Goal: Information Seeking & Learning: Learn about a topic

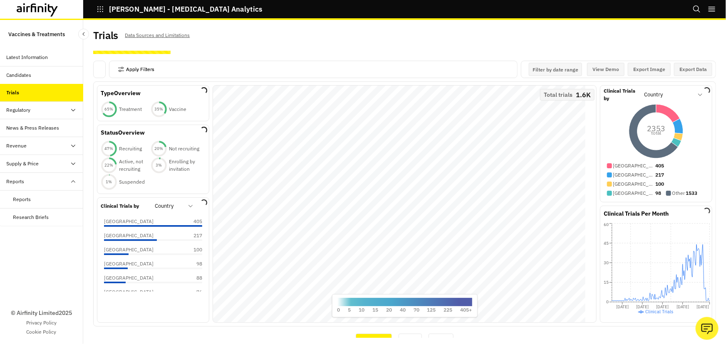
click at [126, 71] on button "Apply Filters" at bounding box center [136, 69] width 37 height 13
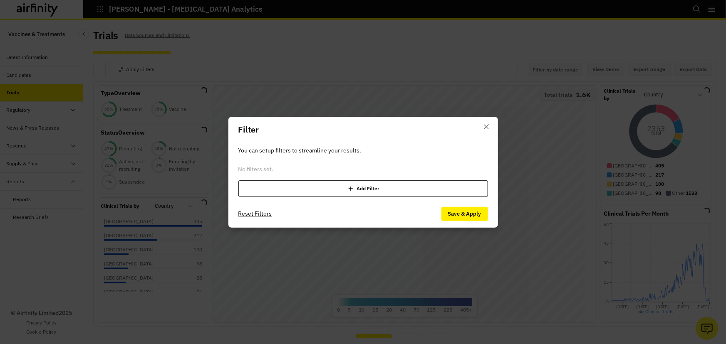
click at [350, 188] on icon at bounding box center [351, 189] width 4 height 4
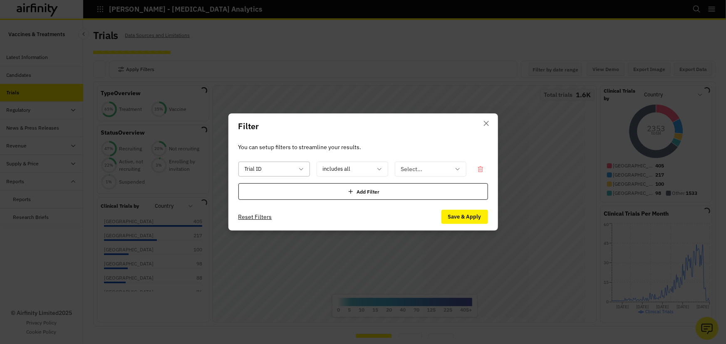
click at [302, 167] on icon at bounding box center [301, 169] width 7 height 7
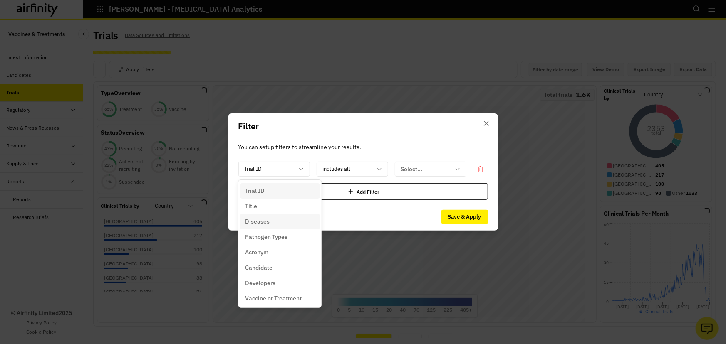
click at [289, 220] on div "Diseases" at bounding box center [280, 222] width 70 height 9
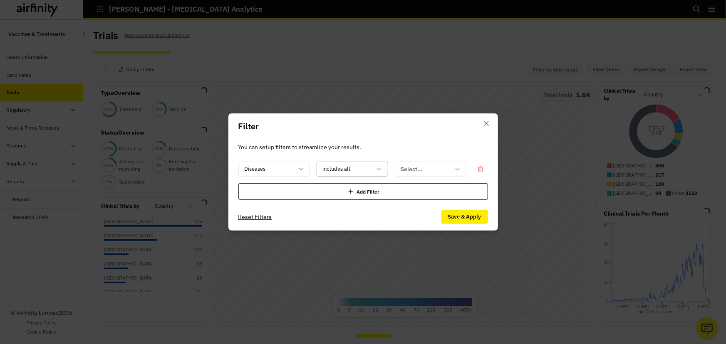
click at [378, 166] on icon at bounding box center [379, 169] width 7 height 7
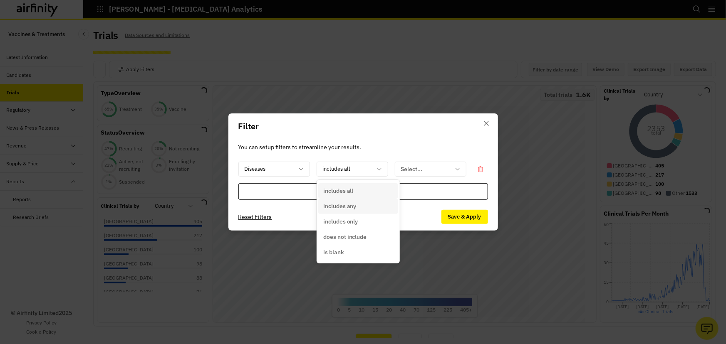
click at [365, 205] on div "includes any" at bounding box center [358, 206] width 70 height 9
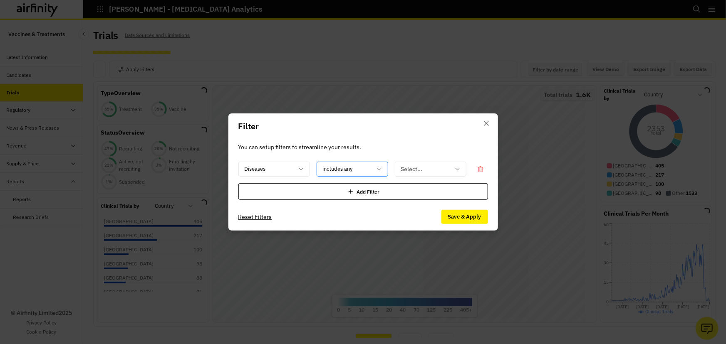
click at [369, 167] on div at bounding box center [347, 169] width 49 height 10
click at [411, 164] on div at bounding box center [425, 169] width 49 height 10
click at [457, 169] on icon at bounding box center [457, 169] width 7 height 7
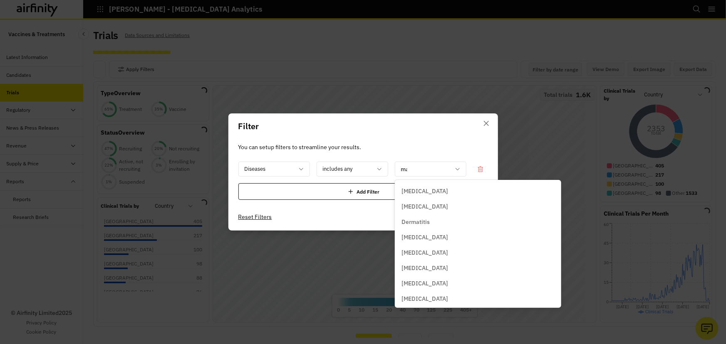
scroll to position [92, 0]
type input "mal"
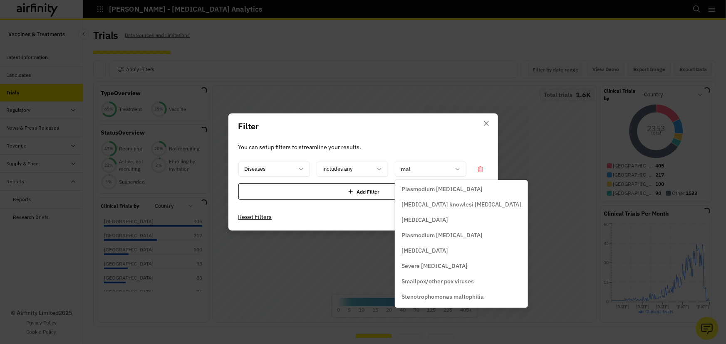
scroll to position [17, 0]
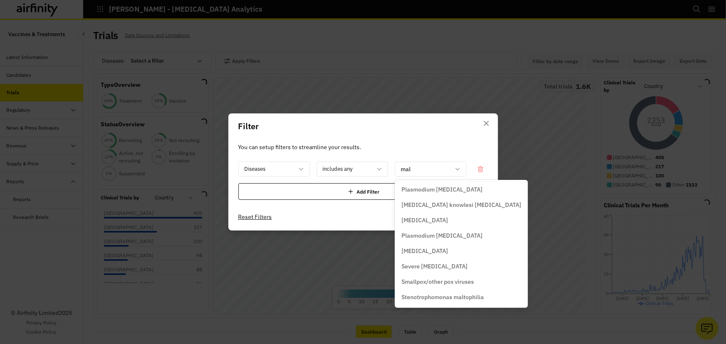
click at [467, 190] on p "Plasmodium falciparum malaria" at bounding box center [441, 189] width 81 height 9
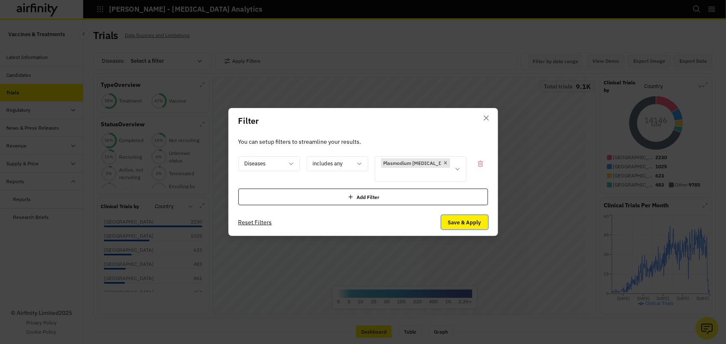
click at [466, 219] on button "Save & Apply" at bounding box center [464, 222] width 47 height 14
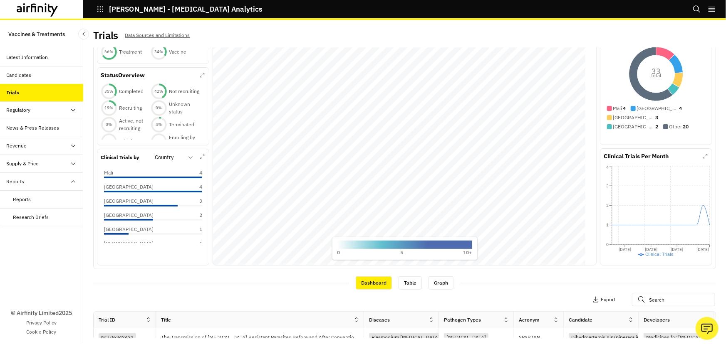
scroll to position [0, 0]
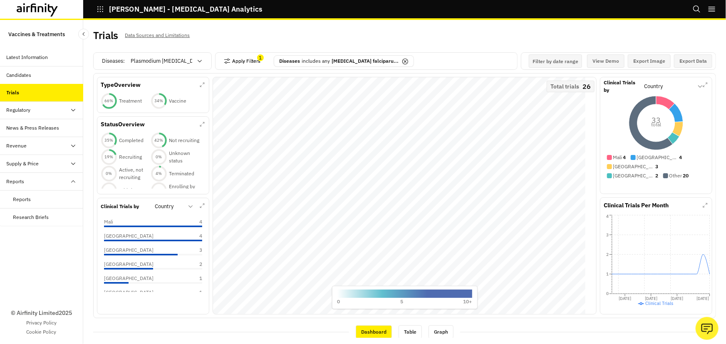
click at [241, 62] on button "Apply Filters" at bounding box center [242, 60] width 37 height 13
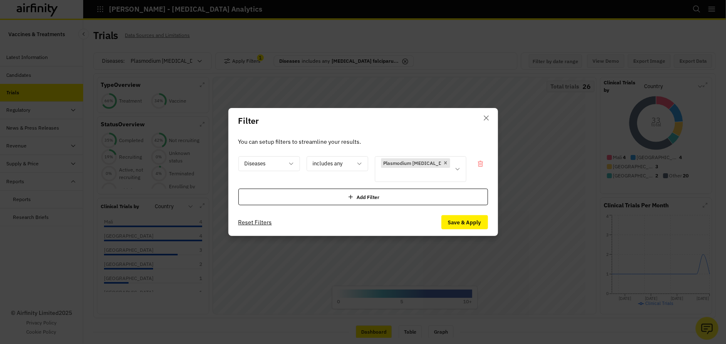
click at [309, 203] on div "Add Filter" at bounding box center [363, 197] width 250 height 17
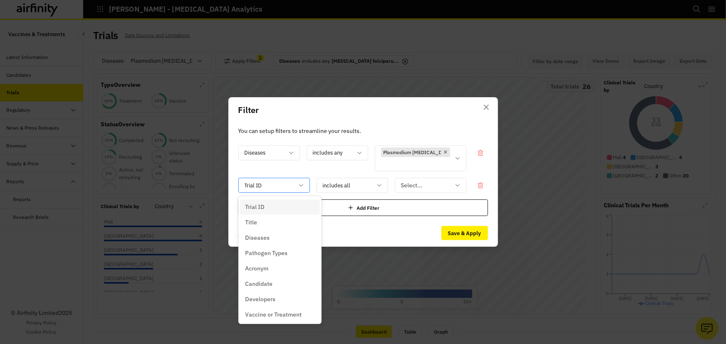
click at [290, 180] on div at bounding box center [269, 185] width 49 height 10
click at [294, 243] on p "Vaccine or Treatment" at bounding box center [273, 241] width 57 height 9
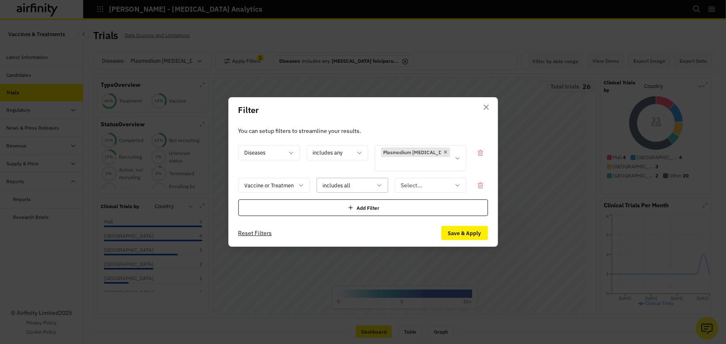
click at [338, 187] on div at bounding box center [347, 185] width 49 height 10
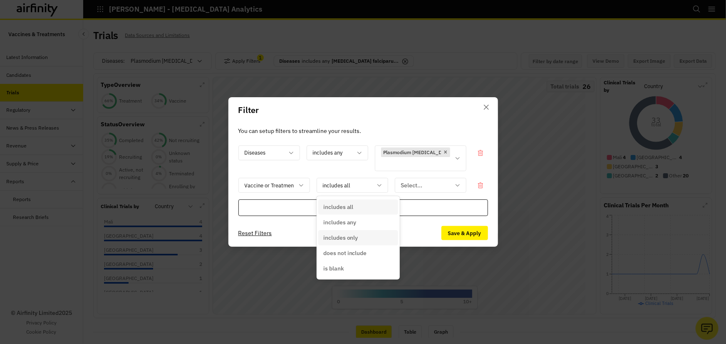
click at [347, 241] on p "includes only" at bounding box center [340, 238] width 35 height 9
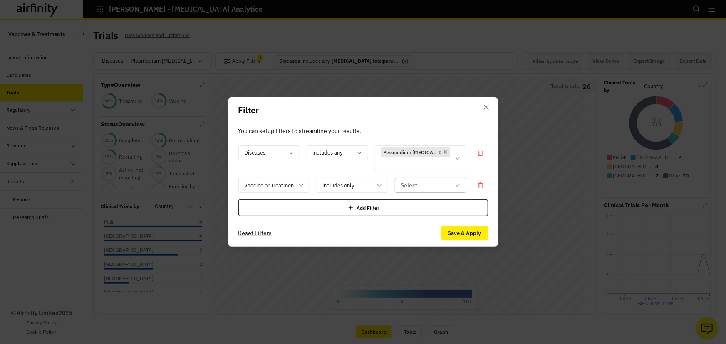
click at [448, 179] on div "Select..." at bounding box center [424, 186] width 59 height 14
click at [434, 218] on div "Vaccine" at bounding box center [436, 222] width 70 height 9
click at [454, 233] on button "Save & Apply" at bounding box center [464, 233] width 47 height 14
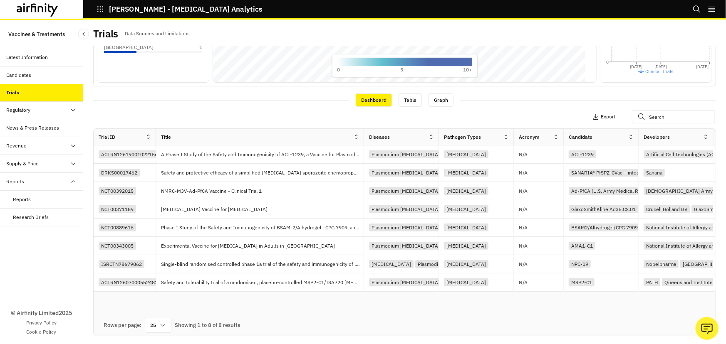
scroll to position [2, 0]
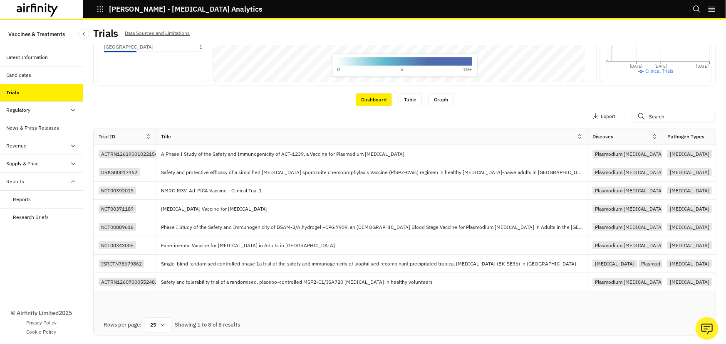
drag, startPoint x: 364, startPoint y: 138, endPoint x: 588, endPoint y: 135, distance: 223.3
click at [588, 135] on div at bounding box center [587, 137] width 4 height 10
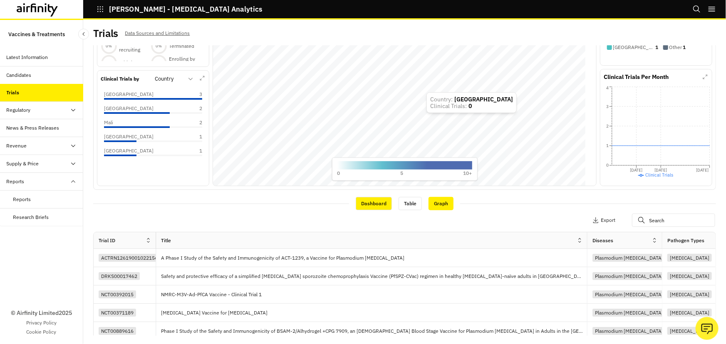
scroll to position [0, 0]
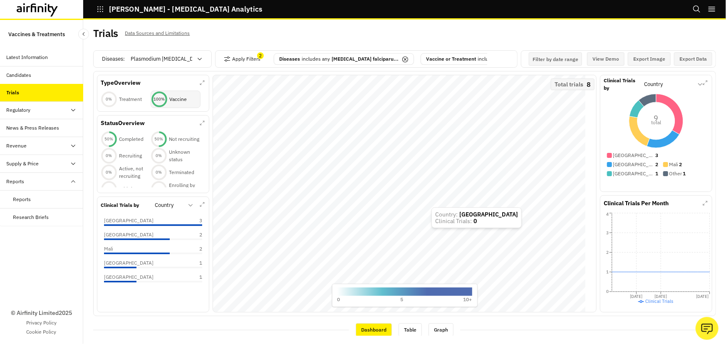
click at [447, 57] on p "Vaccine or Treatment" at bounding box center [451, 58] width 50 height 7
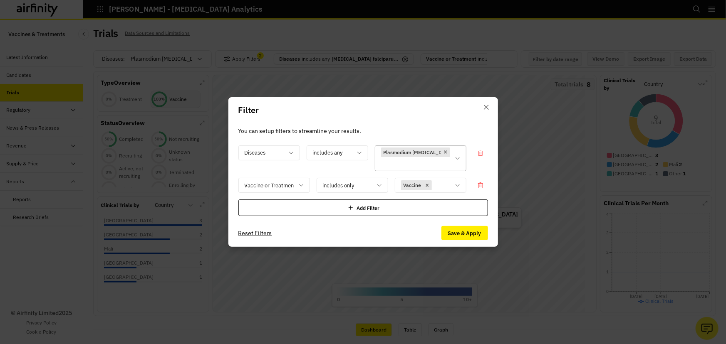
click at [429, 166] on div at bounding box center [415, 164] width 69 height 10
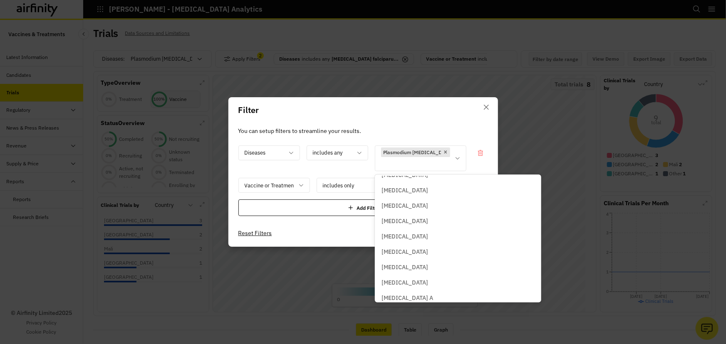
scroll to position [2960, 0]
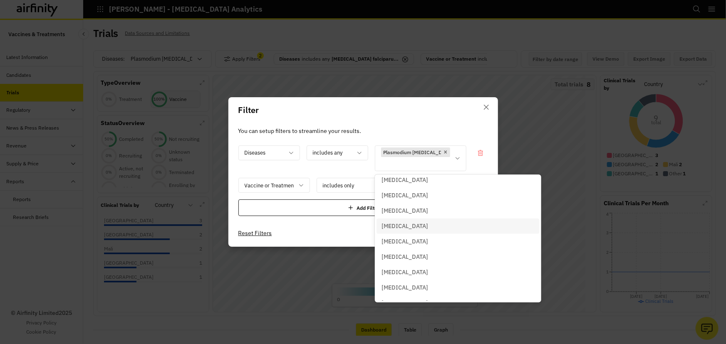
click at [403, 221] on div "[MEDICAL_DATA]" at bounding box center [457, 226] width 163 height 15
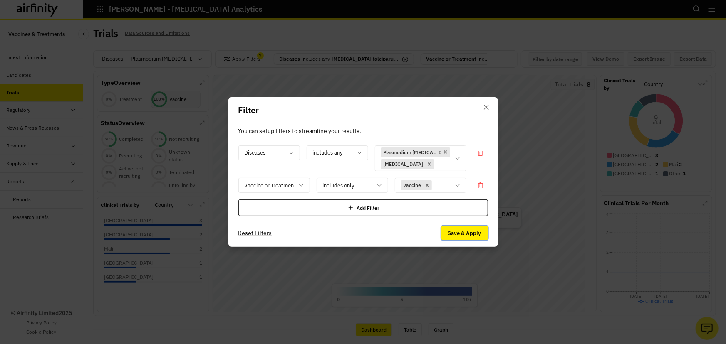
click at [457, 232] on button "Save & Apply" at bounding box center [464, 233] width 47 height 14
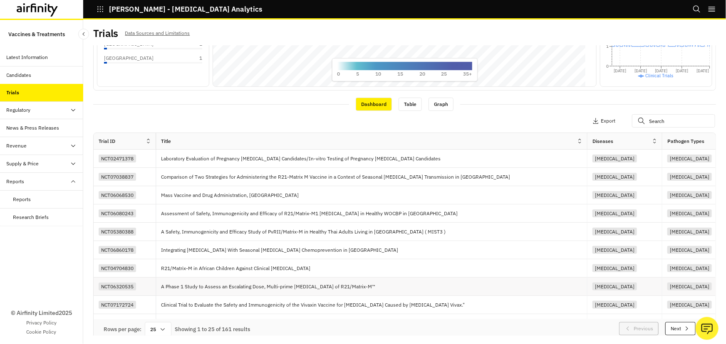
scroll to position [227, 0]
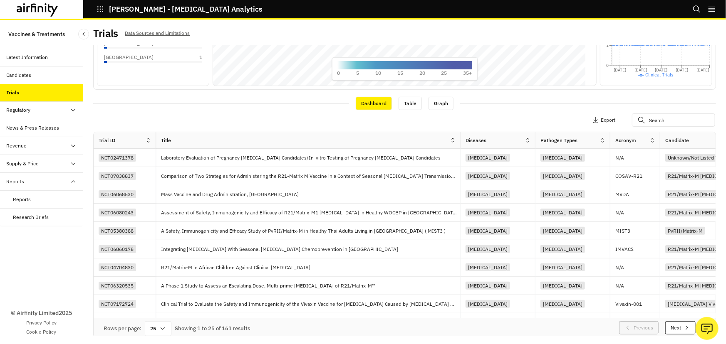
drag, startPoint x: 585, startPoint y: 142, endPoint x: 458, endPoint y: 144, distance: 126.9
click at [458, 144] on div at bounding box center [460, 141] width 4 height 10
drag, startPoint x: 235, startPoint y: 323, endPoint x: 239, endPoint y: 320, distance: 4.8
click at [239, 320] on div "Trial ID Title Diseases Pathogen Types Acronym Candidate Developers Vaccine or …" at bounding box center [405, 235] width 622 height 207
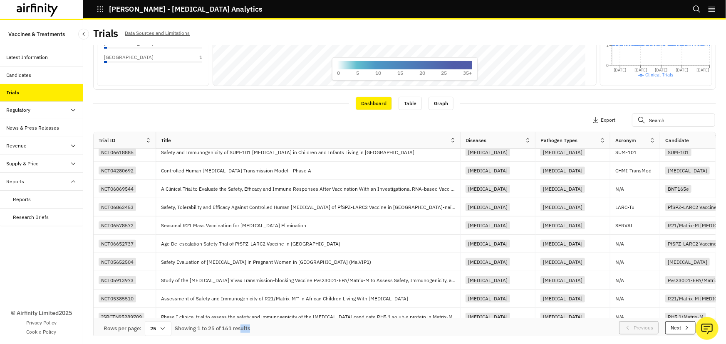
drag, startPoint x: 240, startPoint y: 322, endPoint x: 297, endPoint y: 322, distance: 57.4
click at [297, 322] on div "Rows per page: 25 Showing 1 to 25 of 161 results Previous Next" at bounding box center [405, 329] width 622 height 21
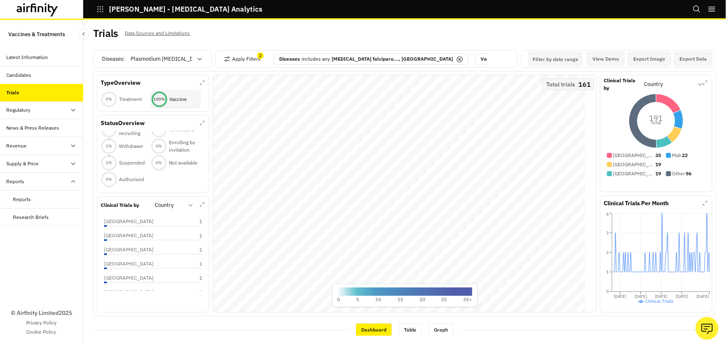
scroll to position [348, 0]
click at [87, 241] on div "Trials Data Sources and Limitations Diseases : Plasmodium falciparum malaria Ap…" at bounding box center [404, 182] width 643 height 324
click at [249, 61] on button "Apply Filters" at bounding box center [242, 58] width 37 height 13
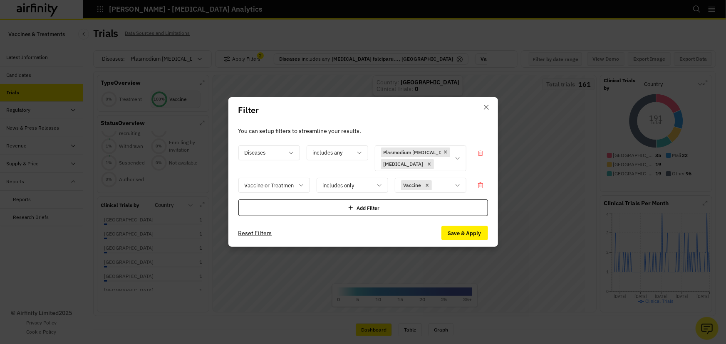
click at [303, 208] on div "Add Filter" at bounding box center [363, 208] width 250 height 17
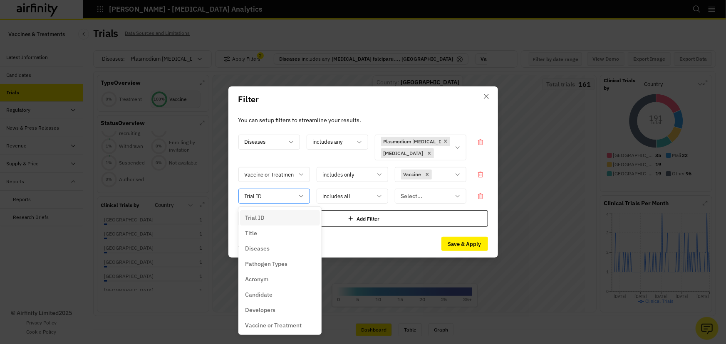
click at [282, 200] on div at bounding box center [269, 196] width 49 height 10
click at [289, 233] on div "Title" at bounding box center [280, 233] width 70 height 9
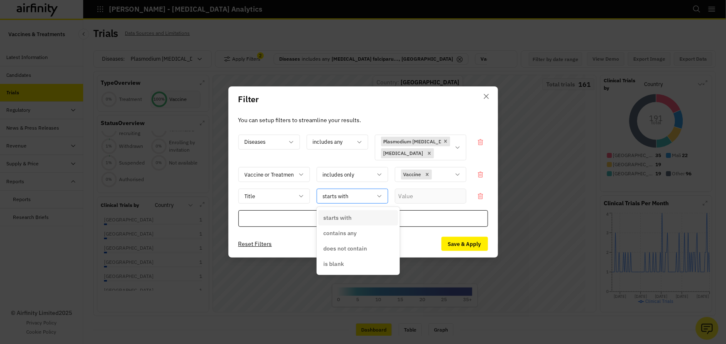
click at [343, 193] on div at bounding box center [347, 196] width 49 height 10
click at [345, 234] on p "contains any" at bounding box center [340, 233] width 34 height 9
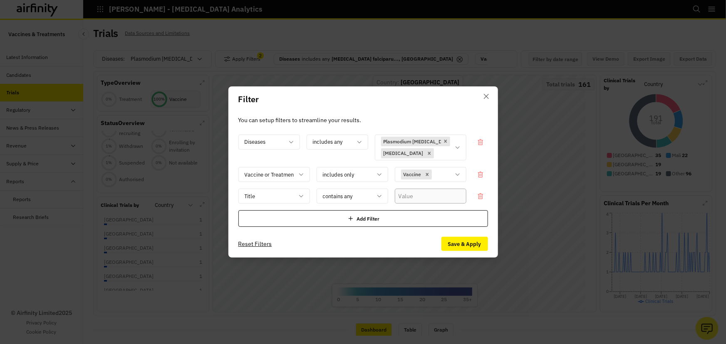
click at [408, 200] on input "text" at bounding box center [431, 196] width 72 height 15
type input "Matrix"
click at [460, 242] on button "Save & Apply" at bounding box center [464, 244] width 47 height 14
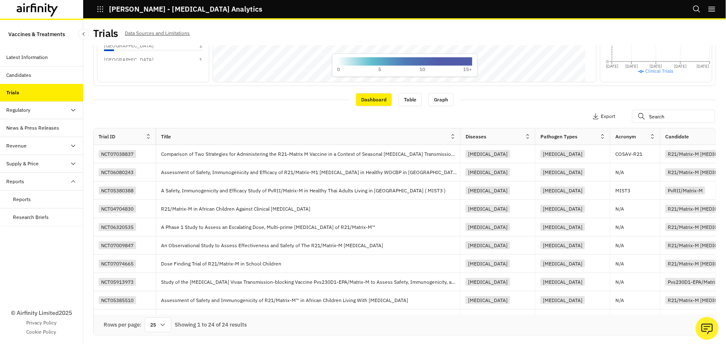
scroll to position [0, 9]
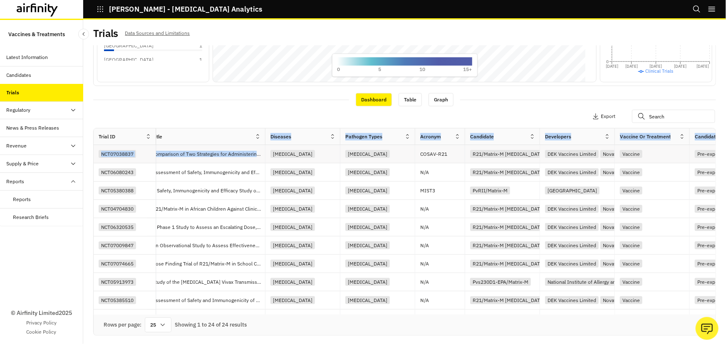
drag, startPoint x: 450, startPoint y: 138, endPoint x: 264, endPoint y: 146, distance: 186.4
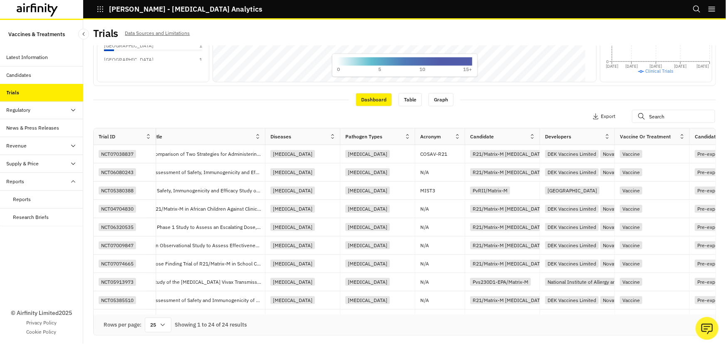
click at [277, 114] on div "Apply Filters 3 Columns Export" at bounding box center [404, 117] width 623 height 22
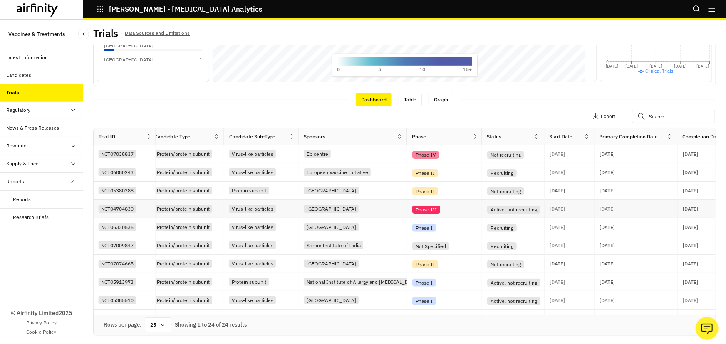
scroll to position [0, 627]
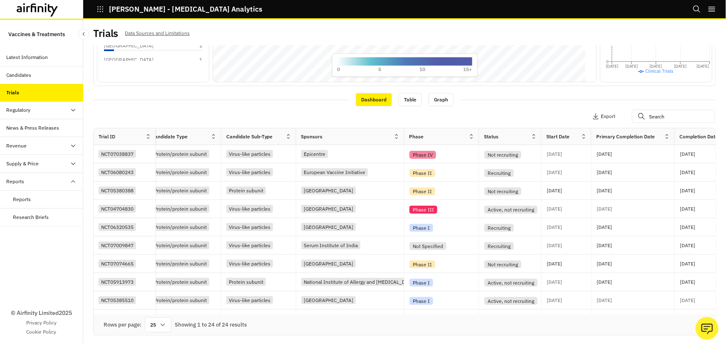
click at [531, 137] on icon at bounding box center [534, 136] width 6 height 6
click at [516, 179] on div "Sort Ascending" at bounding box center [497, 175] width 85 height 19
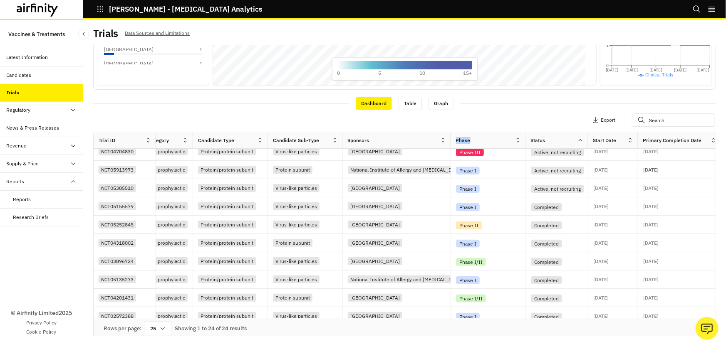
scroll to position [0, 580]
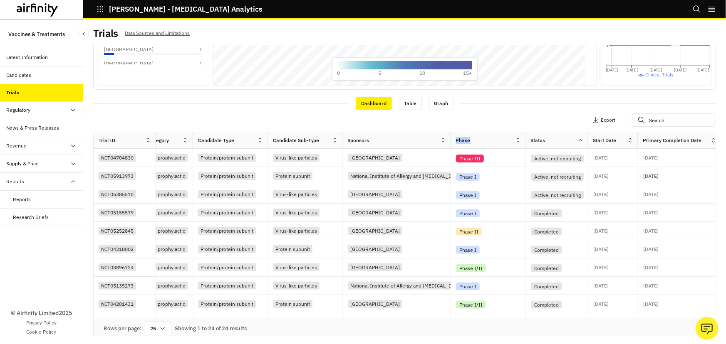
drag, startPoint x: 508, startPoint y: 145, endPoint x: 462, endPoint y: 149, distance: 46.0
click at [398, 142] on div "Trial ID Title Diseases Pathogen Types Acronym Candidate Developers Vaccine or …" at bounding box center [466, 140] width 1906 height 17
click at [435, 125] on div "Apply Filters 3 Columns Export" at bounding box center [404, 121] width 623 height 22
drag, startPoint x: 362, startPoint y: 141, endPoint x: 334, endPoint y: 130, distance: 30.0
click at [334, 130] on div "Apply Filters 3 Columns Export" at bounding box center [404, 121] width 623 height 22
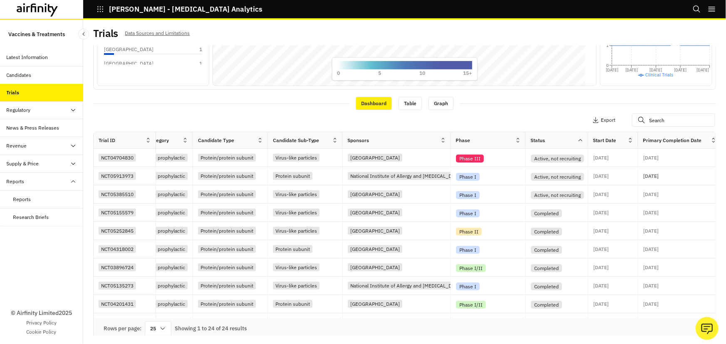
click at [441, 143] on icon at bounding box center [443, 140] width 6 height 6
click at [291, 127] on div "Apply Filters 3 Columns Export" at bounding box center [404, 121] width 623 height 22
drag, startPoint x: 371, startPoint y: 320, endPoint x: 358, endPoint y: 321, distance: 12.5
click at [358, 319] on div "Trial ID Title Diseases Pathogen Types Acronym Candidate Developers Vaccine or …" at bounding box center [405, 225] width 622 height 186
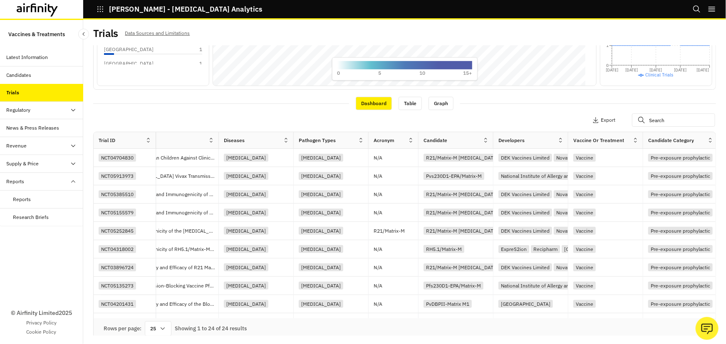
scroll to position [0, 0]
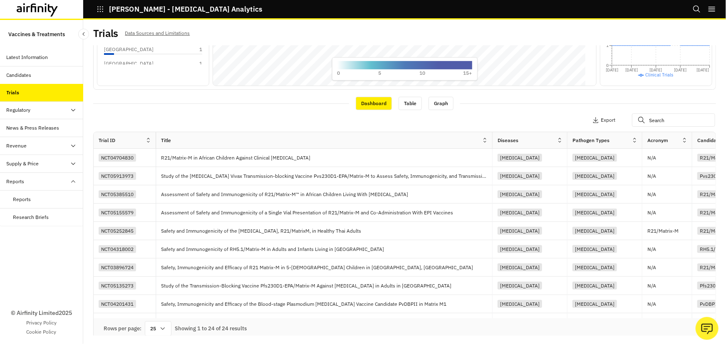
drag, startPoint x: 272, startPoint y: 146, endPoint x: 491, endPoint y: 148, distance: 218.4
click at [491, 145] on div at bounding box center [492, 141] width 4 height 10
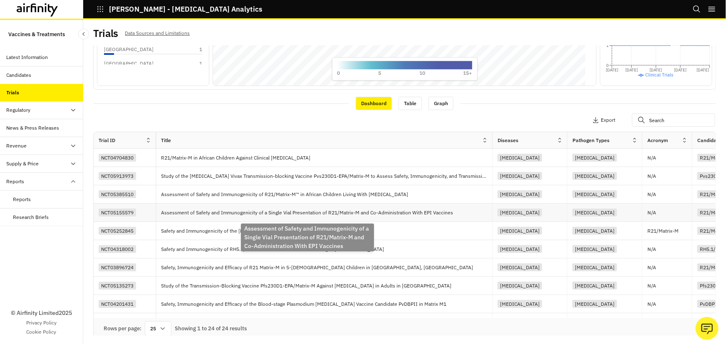
click at [407, 215] on p "Assessment of Safety and Immunogenicity of a Single Vial Presentation of R21/Ma…" at bounding box center [308, 213] width 295 height 8
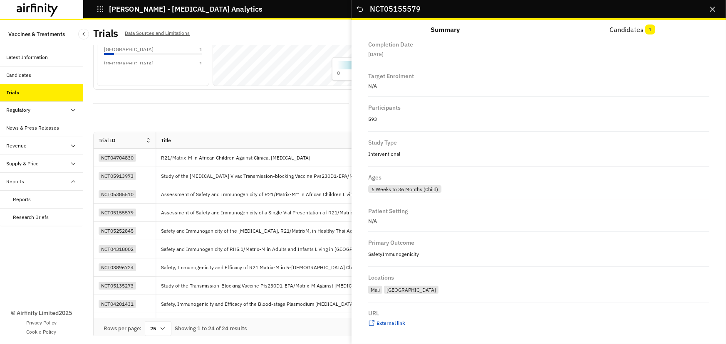
scroll to position [575, 0]
click at [398, 324] on span "External link" at bounding box center [390, 323] width 29 height 6
click at [203, 117] on div "Apply Filters 3 Columns Export" at bounding box center [404, 121] width 623 height 22
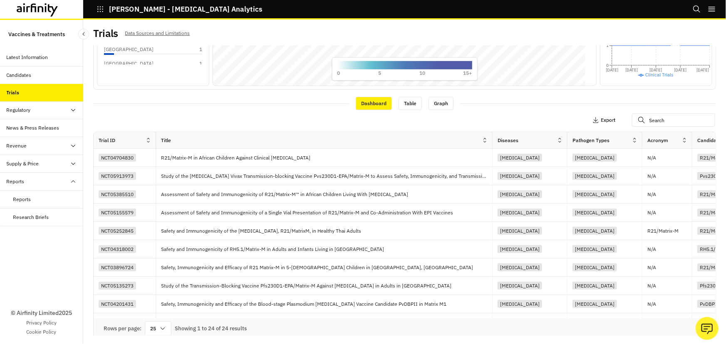
click at [601, 123] on p "Export" at bounding box center [608, 120] width 15 height 6
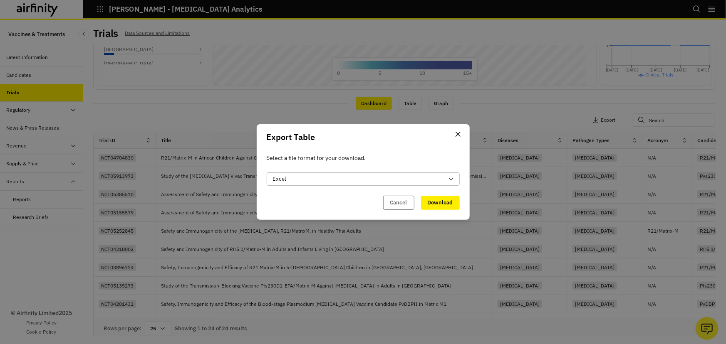
click at [371, 181] on div "Excel" at bounding box center [358, 179] width 171 height 8
click at [382, 148] on header "Export Table" at bounding box center [363, 137] width 213 height 26
click at [437, 204] on button "Download" at bounding box center [440, 203] width 39 height 14
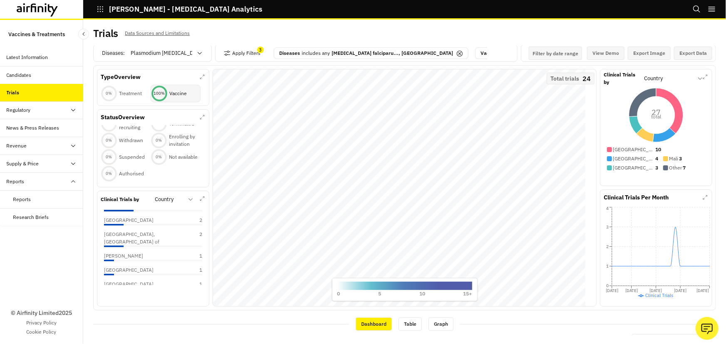
scroll to position [0, 0]
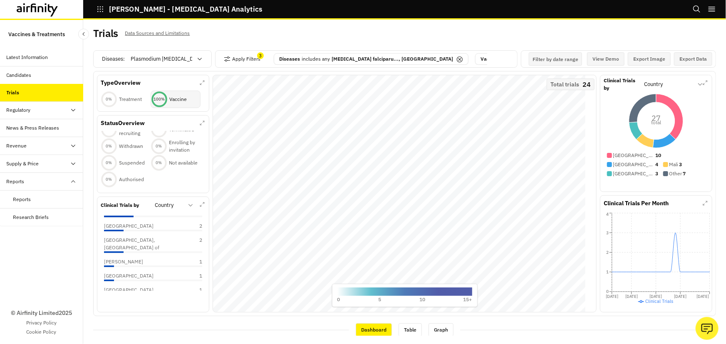
click at [541, 28] on div "Trials Data Sources and Limitations" at bounding box center [404, 36] width 623 height 17
click at [359, 56] on p "Plasmodium falciparu..., Malaria" at bounding box center [391, 58] width 121 height 7
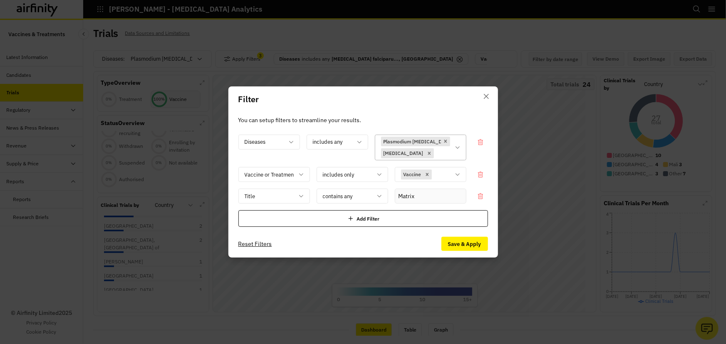
click at [458, 150] on icon at bounding box center [457, 147] width 7 height 7
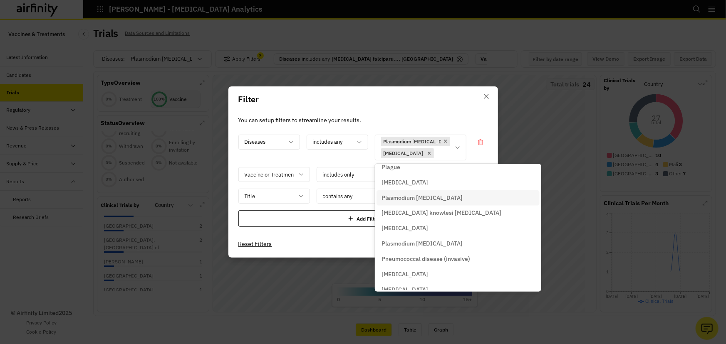
scroll to position [3926, 0]
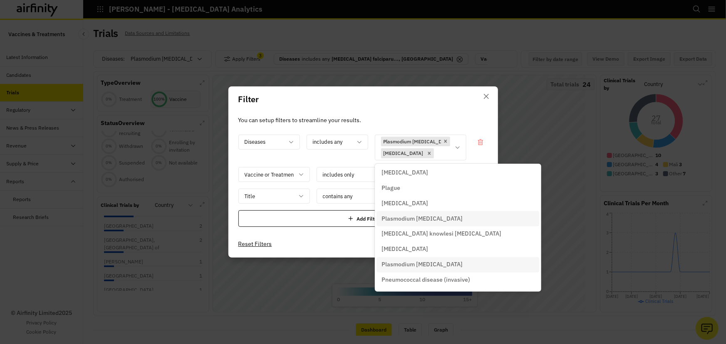
click at [472, 264] on div "Plasmodium [MEDICAL_DATA]" at bounding box center [457, 265] width 153 height 9
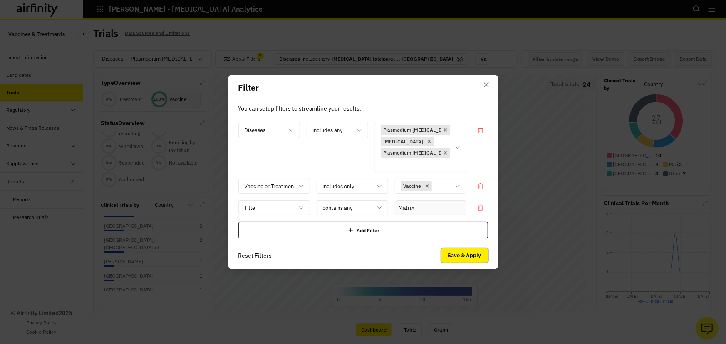
click at [457, 254] on button "Save & Apply" at bounding box center [464, 256] width 47 height 14
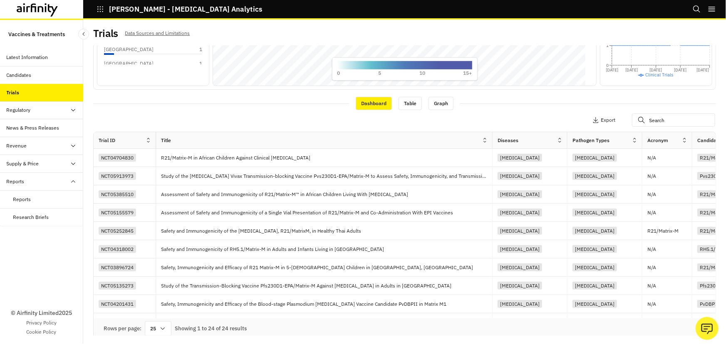
scroll to position [0, 0]
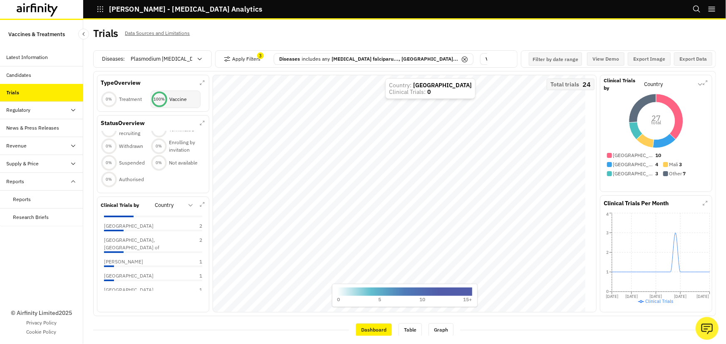
click at [350, 58] on p "Plasmodium falciparu..., Malaria..." at bounding box center [394, 58] width 126 height 7
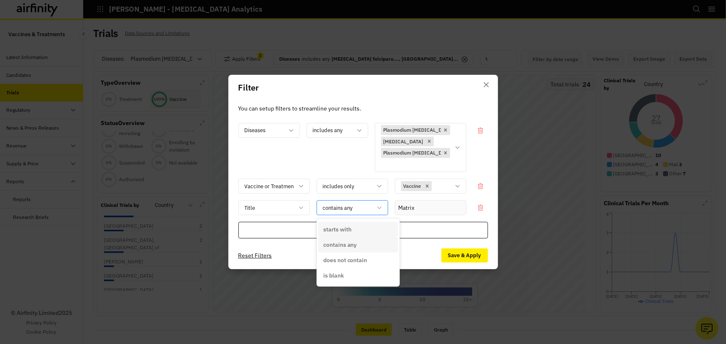
click at [365, 208] on div at bounding box center [347, 208] width 49 height 10
click at [406, 210] on input "Matrix" at bounding box center [431, 207] width 72 height 15
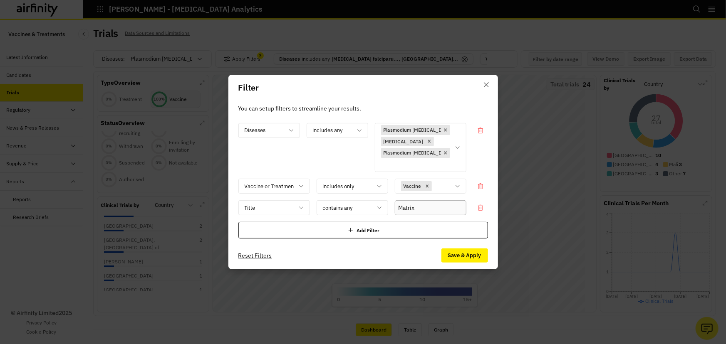
click at [400, 209] on input "Matrix" at bounding box center [431, 207] width 72 height 15
click at [445, 211] on input "Matrix" at bounding box center [431, 207] width 72 height 15
click at [398, 208] on input "Matrix" at bounding box center [431, 207] width 72 height 15
click at [439, 216] on div "Diseases includes any Plasmodium falciparum malaria Malaria Plasmodium vivax ma…" at bounding box center [363, 181] width 250 height 116
type input "Matrix RH5"
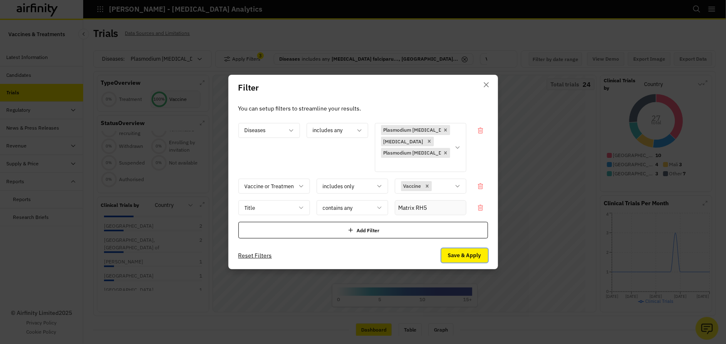
click at [476, 253] on button "Save & Apply" at bounding box center [464, 256] width 47 height 14
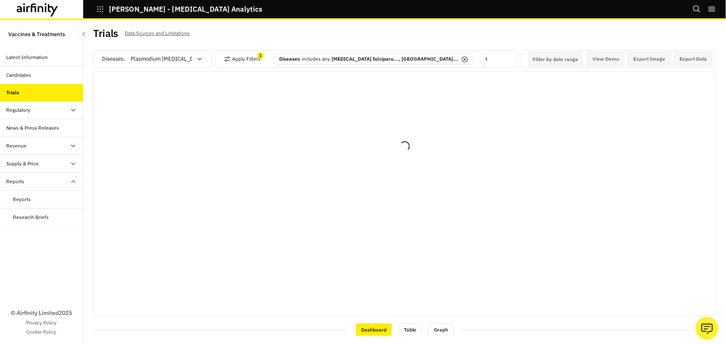
click at [396, 59] on p "Plasmodium falciparu..., Malaria..." at bounding box center [394, 58] width 126 height 7
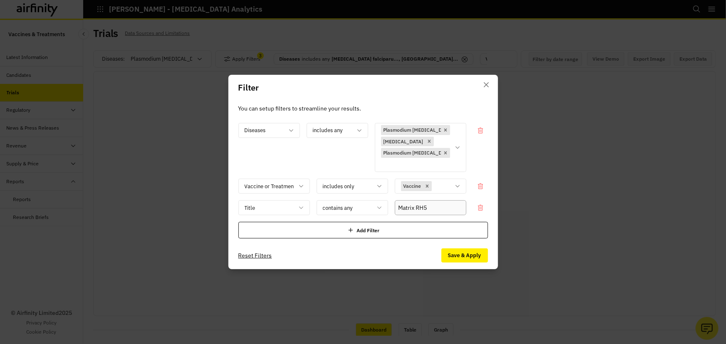
click at [431, 205] on input "Matrix RH5" at bounding box center [431, 207] width 72 height 15
click at [417, 208] on input "Matrix RH5" at bounding box center [431, 207] width 72 height 15
type input "Matrix OR RH5"
click at [458, 257] on button "Save & Apply" at bounding box center [464, 256] width 47 height 14
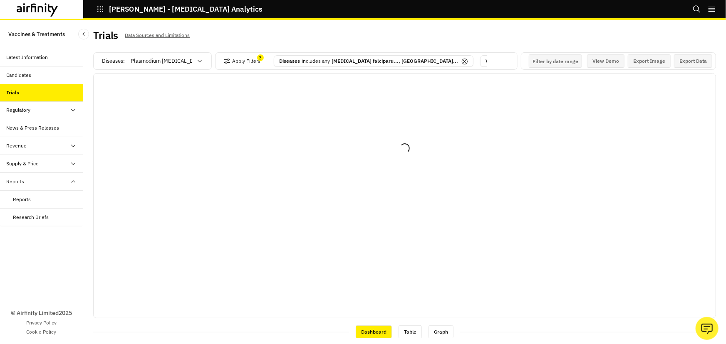
click at [394, 58] on p "Plasmodium falciparu..., Malaria..." at bounding box center [394, 60] width 126 height 7
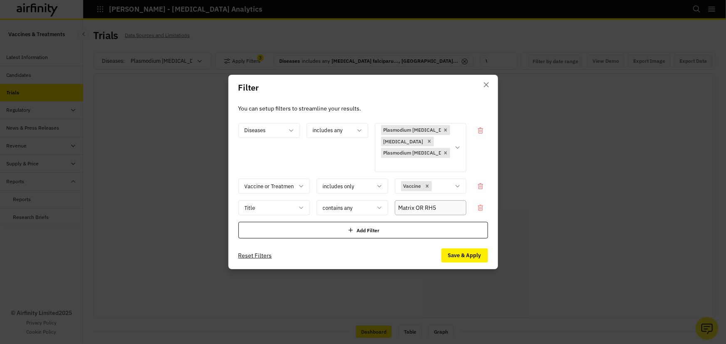
click at [421, 209] on input "Matrix OR RH5" at bounding box center [431, 207] width 72 height 15
click at [398, 210] on input "Matrix OR RH5" at bounding box center [431, 207] width 72 height 15
click at [418, 208] on input "(Matrix OR RH5" at bounding box center [431, 207] width 72 height 15
click at [424, 212] on input "(Matrix) OR RH5" at bounding box center [431, 207] width 72 height 15
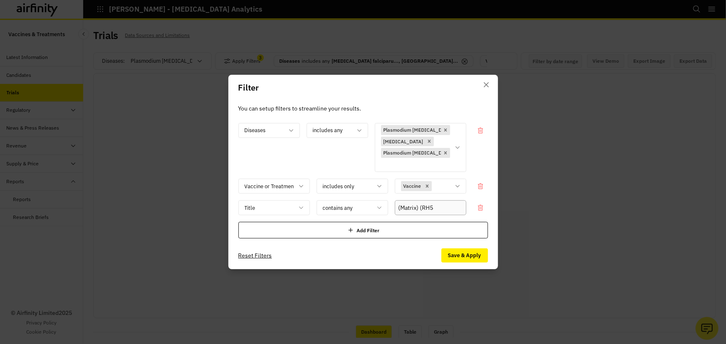
click at [460, 207] on input "(Matrix) (RH5" at bounding box center [431, 207] width 72 height 15
type input "(Matrix) (RH5)"
click at [465, 251] on button "Save & Apply" at bounding box center [464, 256] width 47 height 14
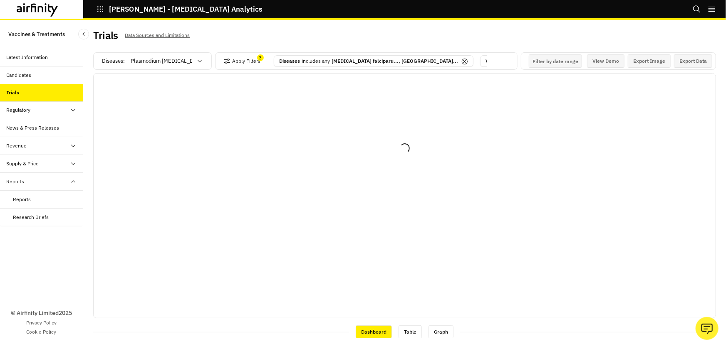
click at [396, 58] on p "Plasmodium falciparu..., Malaria..." at bounding box center [394, 60] width 126 height 7
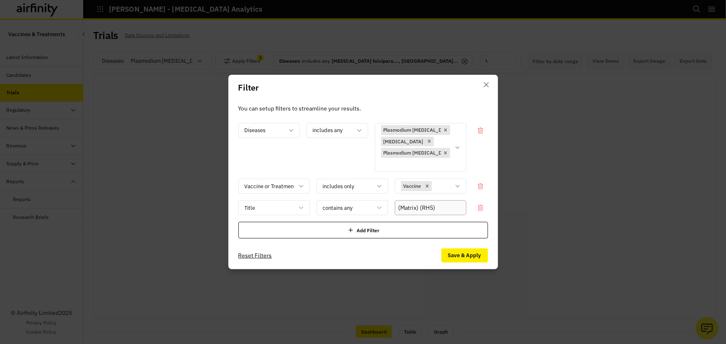
click at [441, 206] on input "(Matrix) (RH5)" at bounding box center [431, 207] width 72 height 15
click at [398, 209] on input "(Matrix" at bounding box center [431, 207] width 72 height 15
click at [435, 204] on input "Matrix" at bounding box center [431, 207] width 72 height 15
type input "Matrix"
click at [461, 255] on button "Save & Apply" at bounding box center [464, 256] width 47 height 14
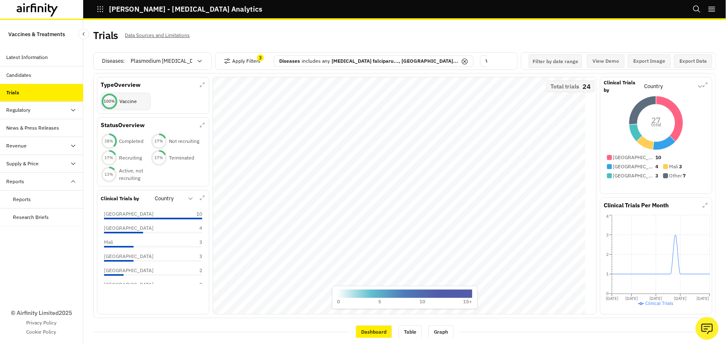
click at [392, 60] on p "Plasmodium falciparu..., Malaria..." at bounding box center [394, 60] width 126 height 7
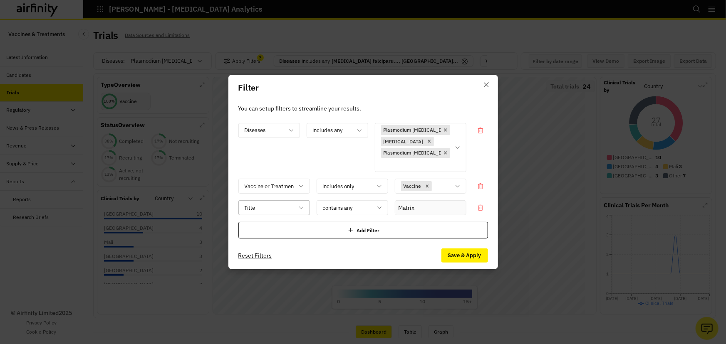
click at [307, 208] on div "Title" at bounding box center [274, 207] width 72 height 15
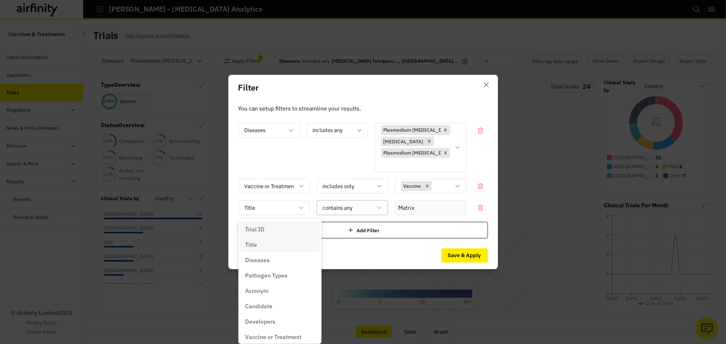
click at [337, 208] on div at bounding box center [347, 208] width 49 height 10
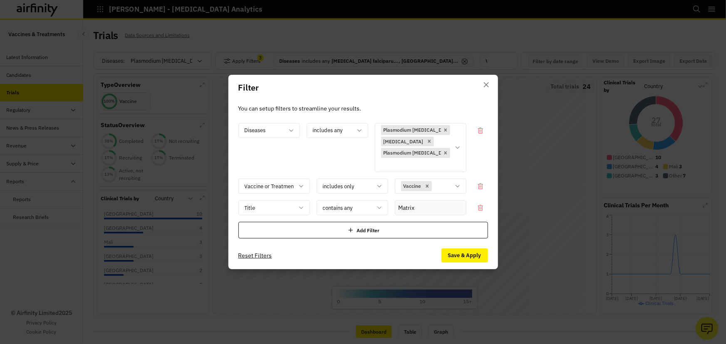
click at [302, 253] on footer "Reset Filters Save & Apply" at bounding box center [362, 255] width 269 height 27
click at [486, 81] on button "Close" at bounding box center [485, 84] width 13 height 13
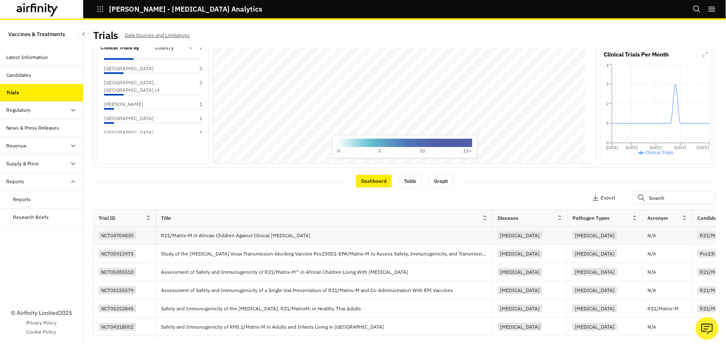
click at [201, 244] on div "R21/Matrix-M in African Children Against Clinical Malaria" at bounding box center [324, 236] width 336 height 18
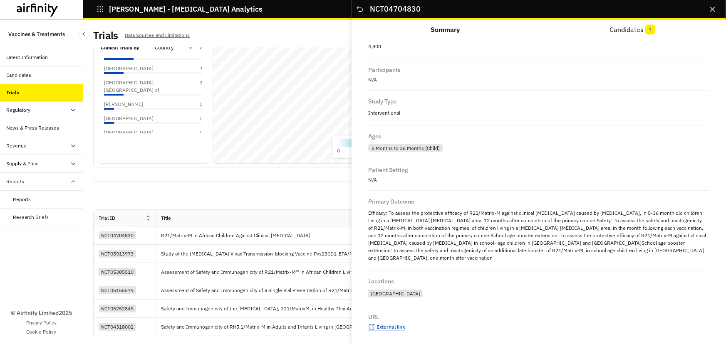
scroll to position [613, 0]
click at [395, 325] on span "External link" at bounding box center [390, 326] width 29 height 6
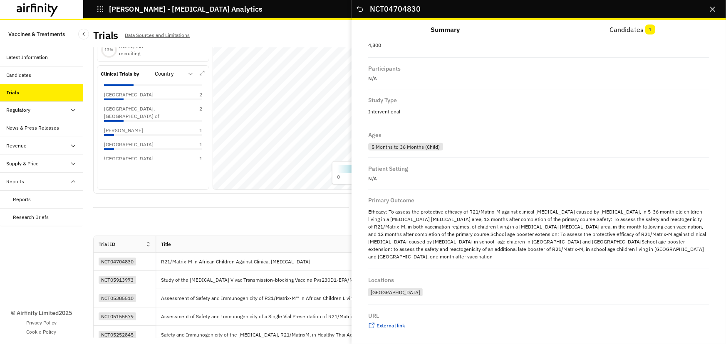
scroll to position [113, 0]
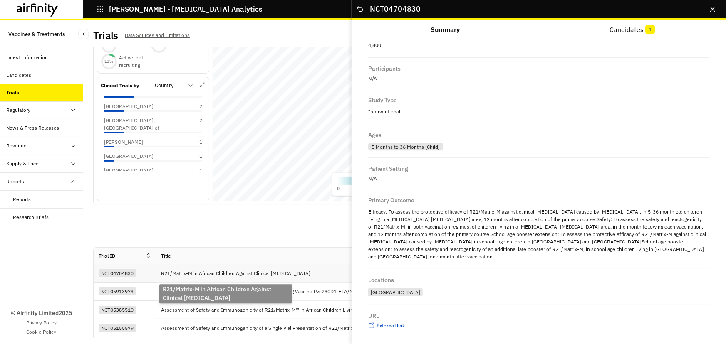
click at [218, 278] on p "R21/Matrix-M in African Children Against Clinical Malaria" at bounding box center [237, 273] width 153 height 8
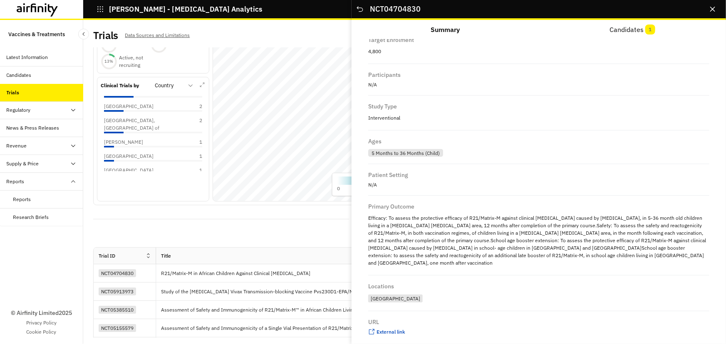
scroll to position [613, 0]
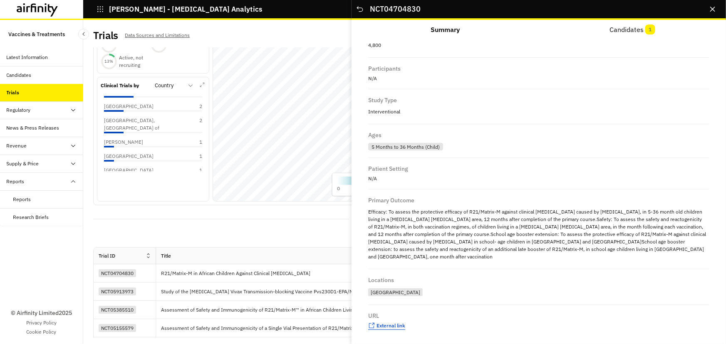
click at [382, 323] on span "External link" at bounding box center [390, 326] width 29 height 6
click at [621, 28] on button "Candidates 1" at bounding box center [632, 30] width 187 height 20
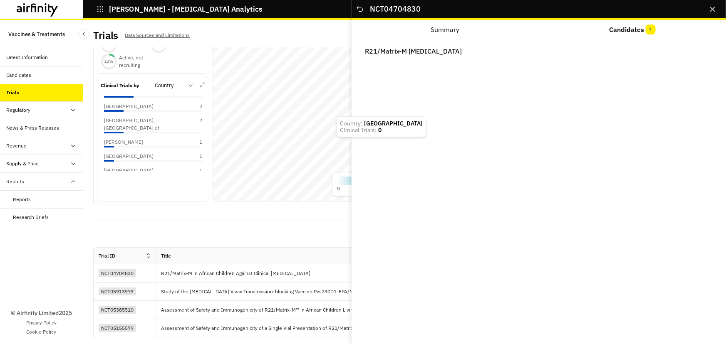
click at [446, 25] on button "Summary" at bounding box center [444, 30] width 187 height 20
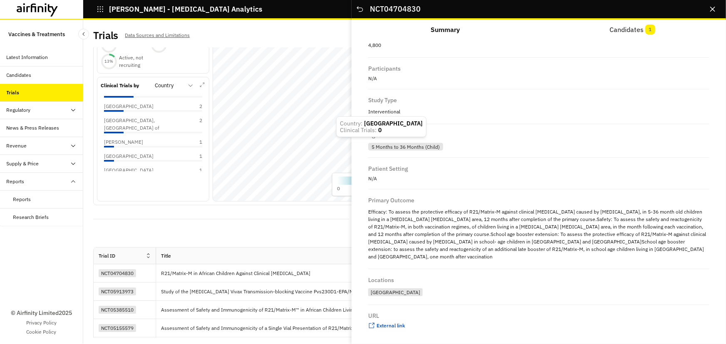
click at [710, 12] on button "Close" at bounding box center [712, 8] width 13 height 13
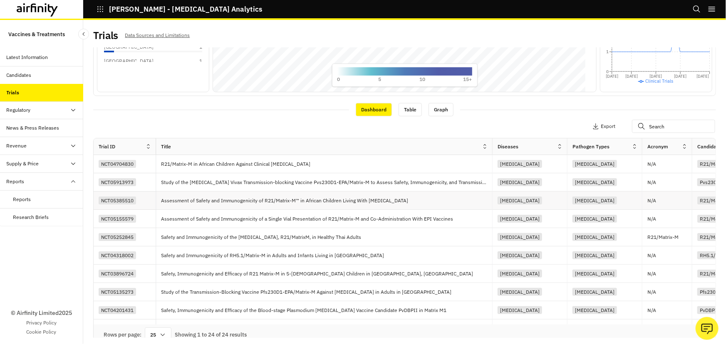
scroll to position [227, 0]
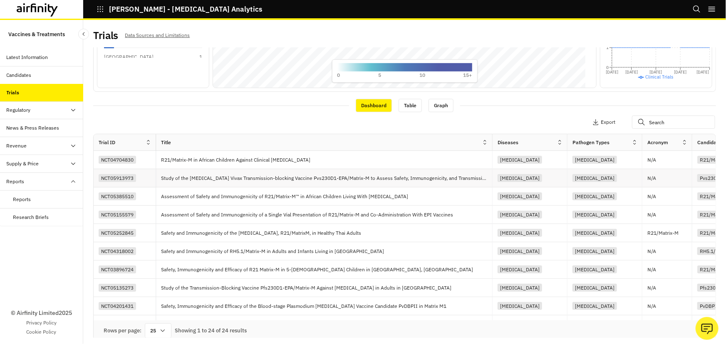
click at [211, 186] on div "Study of the Plasmodium Vivax Transmission-blocking Vaccine Pvs230D1-EPA/Matrix…" at bounding box center [324, 178] width 336 height 18
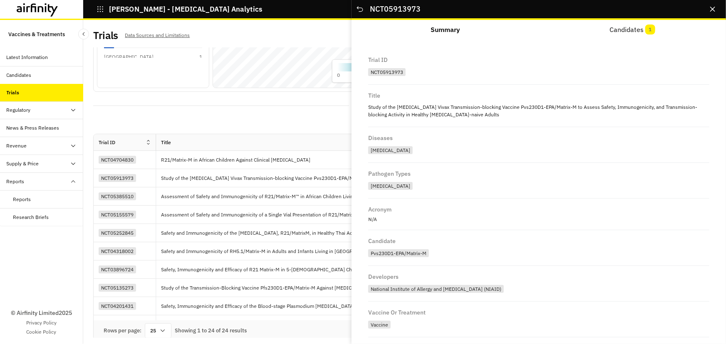
click at [391, 72] on div "NCT05913973" at bounding box center [386, 72] width 37 height 8
drag, startPoint x: 403, startPoint y: 71, endPoint x: 367, endPoint y: 70, distance: 35.8
copy div "NCT05913973"
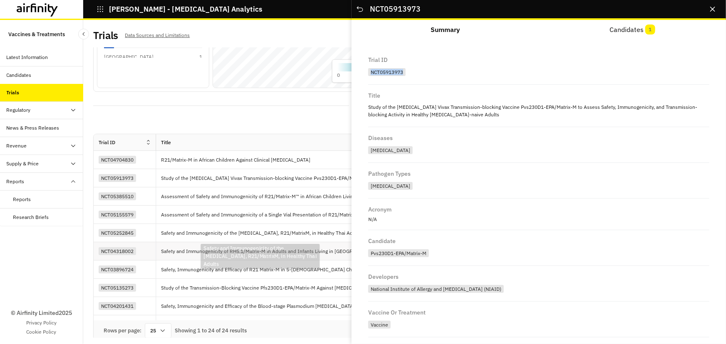
click at [180, 264] on div "Safety, Immunogenicity and Efficacy of R21 Matrix-M in 5-17 Month Old Children …" at bounding box center [324, 270] width 336 height 18
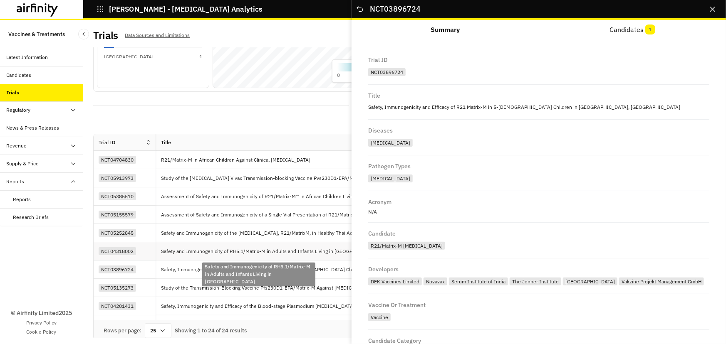
click at [182, 256] on p "Safety and Immunogenicity of RH5.1/Matrix-M in Adults and Infants Living in Tan…" at bounding box center [274, 251] width 226 height 8
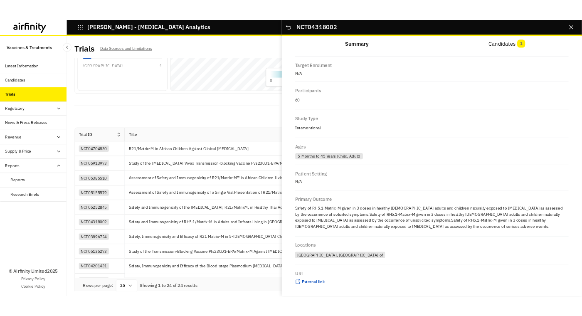
scroll to position [598, 0]
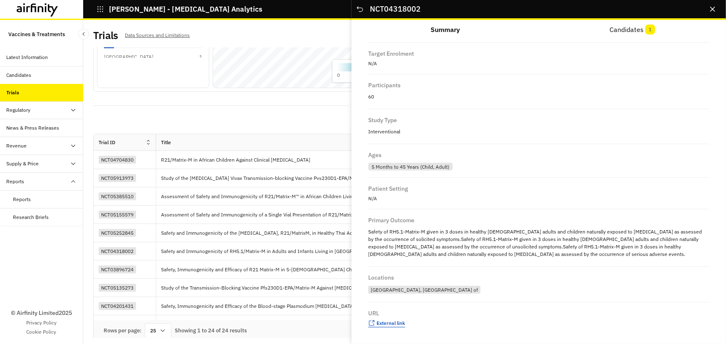
click at [389, 323] on span "External link" at bounding box center [390, 323] width 29 height 6
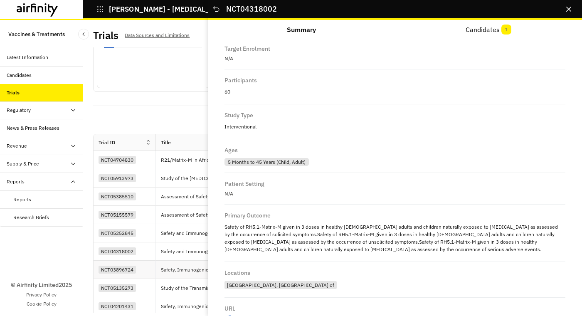
drag, startPoint x: 144, startPoint y: 274, endPoint x: 161, endPoint y: 269, distance: 17.0
click at [145, 274] on div "NCT03896724" at bounding box center [127, 269] width 57 height 11
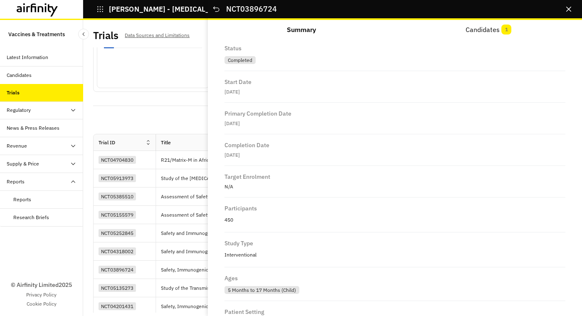
scroll to position [611, 0]
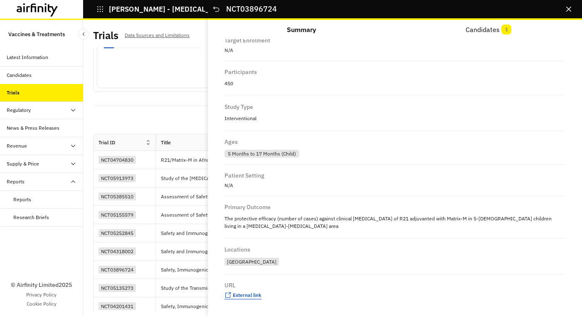
click at [255, 292] on span "External link" at bounding box center [247, 295] width 29 height 6
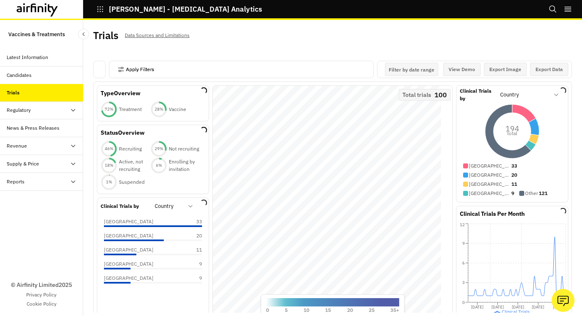
click at [149, 72] on button "Apply Filters" at bounding box center [136, 69] width 37 height 13
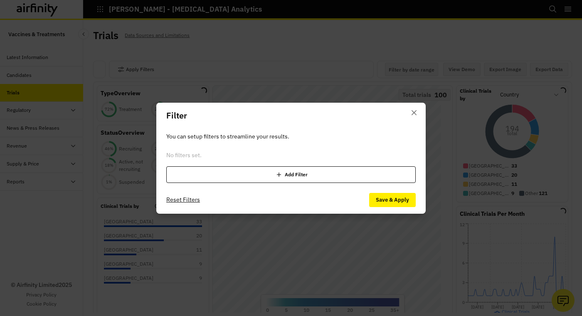
click at [270, 177] on div "Add Filter" at bounding box center [291, 174] width 250 height 17
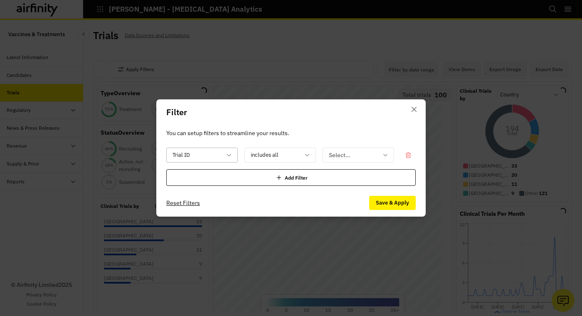
click at [191, 155] on div at bounding box center [197, 155] width 49 height 10
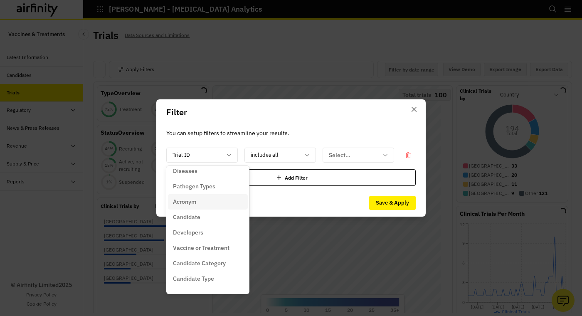
scroll to position [113, 0]
click at [221, 171] on p "Vaccine or Treatment" at bounding box center [201, 171] width 57 height 9
click at [295, 152] on div at bounding box center [275, 155] width 49 height 10
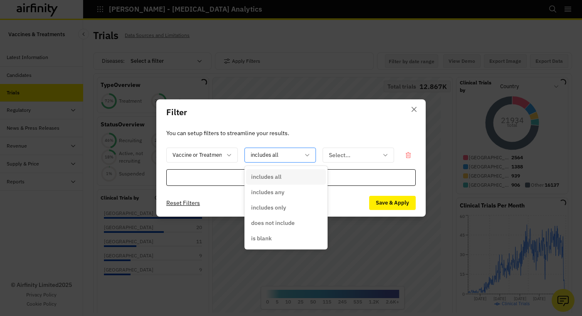
click at [309, 155] on icon at bounding box center [307, 155] width 7 height 7
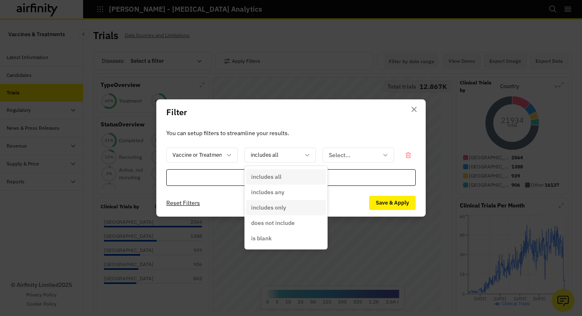
click at [286, 210] on p "includes only" at bounding box center [268, 207] width 35 height 9
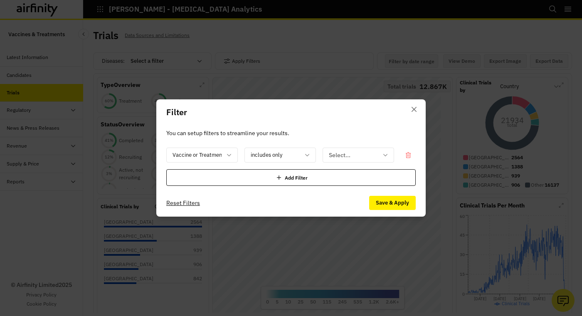
click at [319, 120] on header "Filter" at bounding box center [290, 112] width 269 height 26
click at [347, 153] on div at bounding box center [353, 155] width 49 height 10
click at [342, 195] on p "Vaccine" at bounding box center [339, 192] width 21 height 9
click at [390, 203] on button "Save & Apply" at bounding box center [392, 203] width 47 height 14
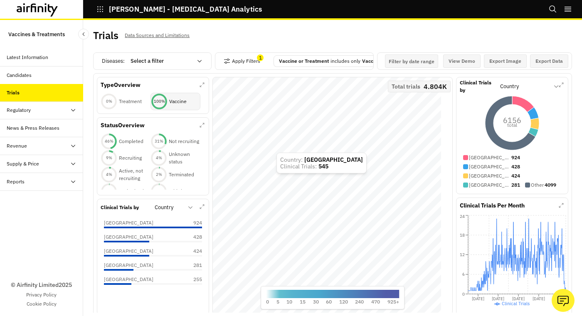
click at [179, 58] on div at bounding box center [162, 61] width 62 height 10
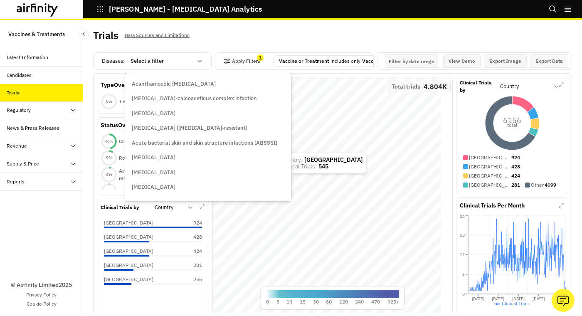
click at [219, 44] on div "Trials Data Sources and Limitations" at bounding box center [213, 38] width 240 height 17
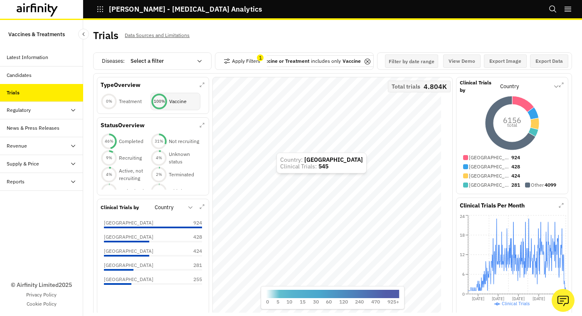
scroll to position [0, 30]
click at [240, 62] on button "Apply Filters" at bounding box center [242, 60] width 37 height 13
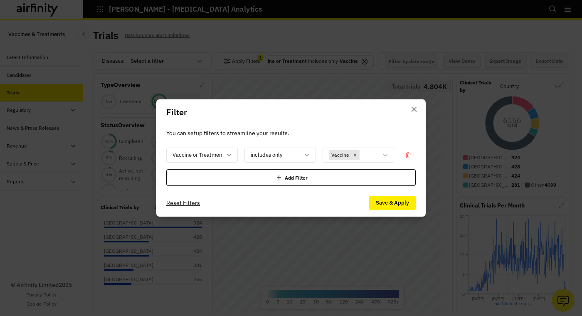
click at [237, 178] on div "Add Filter" at bounding box center [291, 177] width 250 height 17
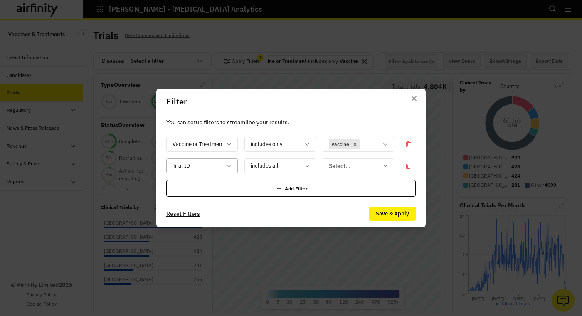
click at [213, 169] on div at bounding box center [197, 166] width 49 height 10
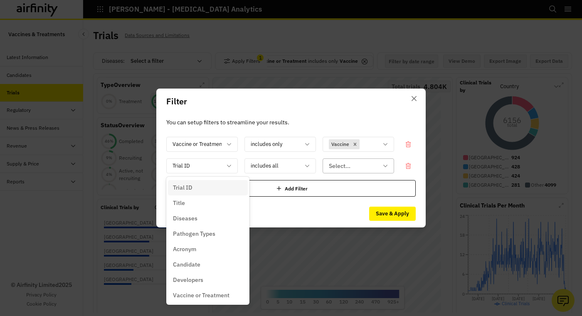
drag, startPoint x: 353, startPoint y: 166, endPoint x: 332, endPoint y: 205, distance: 44.1
click at [353, 166] on div at bounding box center [353, 166] width 49 height 10
click at [384, 164] on icon at bounding box center [385, 166] width 7 height 7
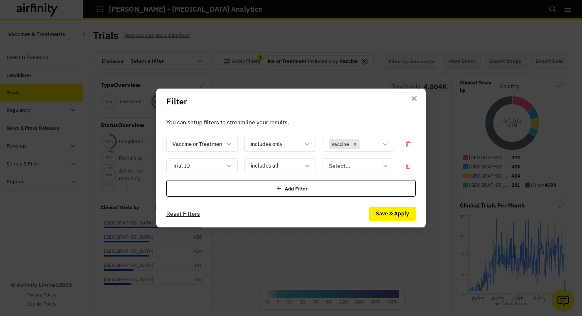
click at [332, 205] on footer "Reset Filters Save & Apply" at bounding box center [290, 213] width 269 height 27
click at [356, 163] on div at bounding box center [353, 166] width 49 height 10
drag, startPoint x: 326, startPoint y: 166, endPoint x: 385, endPoint y: 169, distance: 59.1
click at [326, 166] on div "Select..." at bounding box center [352, 166] width 59 height 14
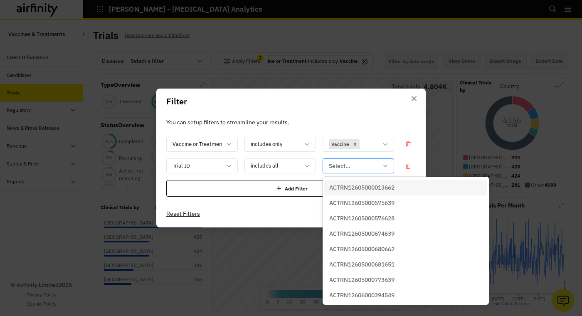
paste input "NCT05385471"
type input "NCT05385471"
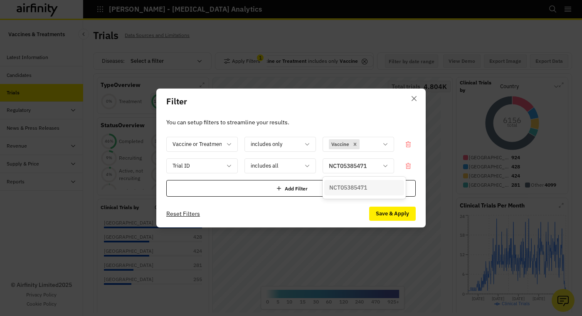
click at [361, 187] on p "NCT05385471" at bounding box center [348, 187] width 38 height 9
click at [399, 220] on button "Save & Apply" at bounding box center [392, 214] width 47 height 14
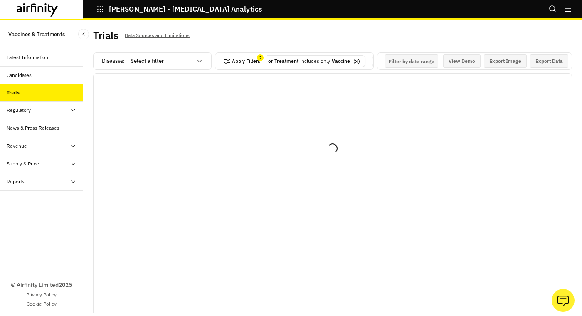
scroll to position [0, 0]
click at [291, 57] on p "Vaccine or Treatment" at bounding box center [274, 60] width 50 height 7
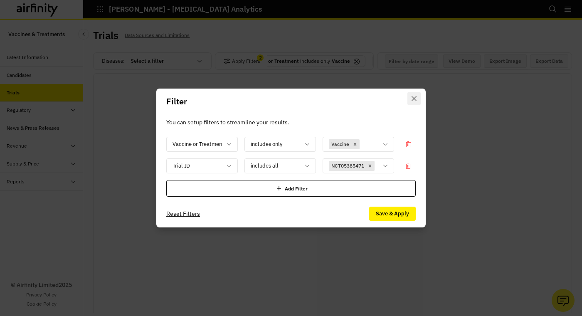
click at [417, 92] on button "Close" at bounding box center [414, 98] width 13 height 13
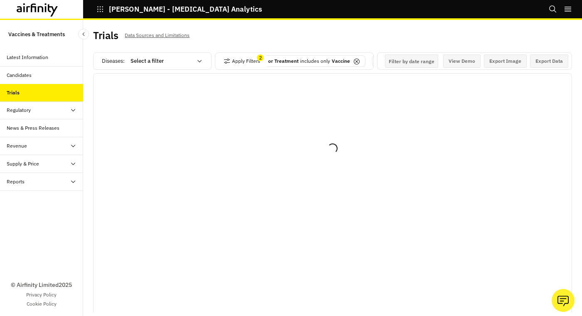
click at [327, 62] on p "includes only" at bounding box center [315, 60] width 30 height 7
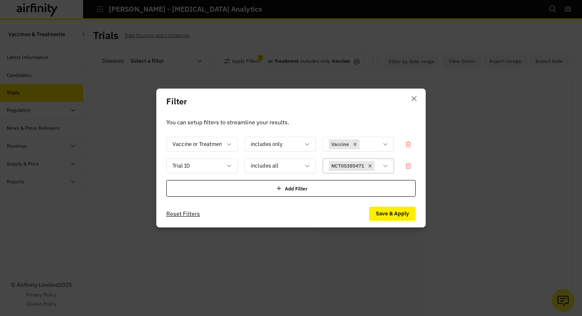
click at [362, 162] on p "NCT05385471" at bounding box center [347, 165] width 33 height 7
click at [370, 164] on icon "Remove [object Object]" at bounding box center [370, 165] width 3 height 3
click at [371, 159] on div "NCT05385471" at bounding box center [352, 166] width 59 height 14
click at [292, 164] on div at bounding box center [275, 166] width 49 height 10
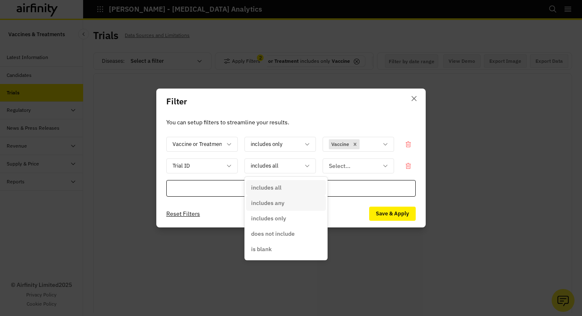
click at [291, 204] on div "includes any" at bounding box center [286, 203] width 70 height 9
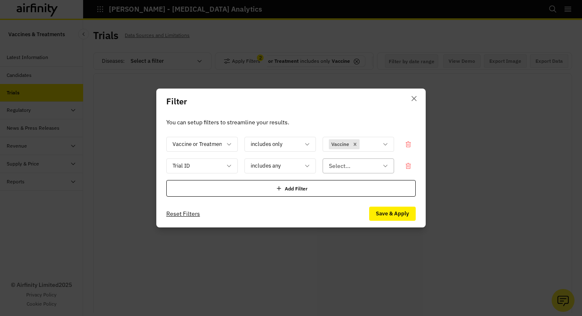
click at [363, 158] on div "Select..." at bounding box center [359, 165] width 72 height 15
click at [342, 165] on div at bounding box center [353, 166] width 49 height 10
click at [341, 168] on div at bounding box center [353, 166] width 49 height 10
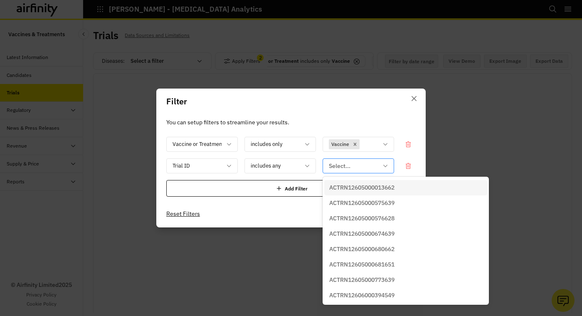
click at [387, 166] on icon at bounding box center [385, 166] width 7 height 7
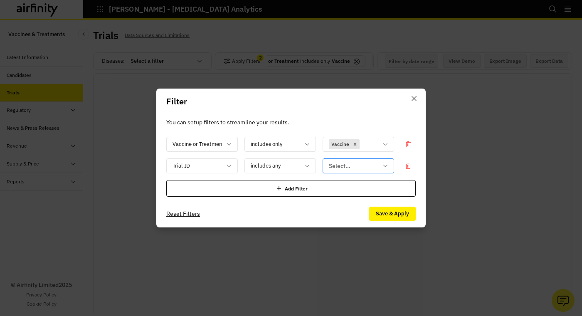
click at [387, 166] on icon at bounding box center [385, 166] width 7 height 7
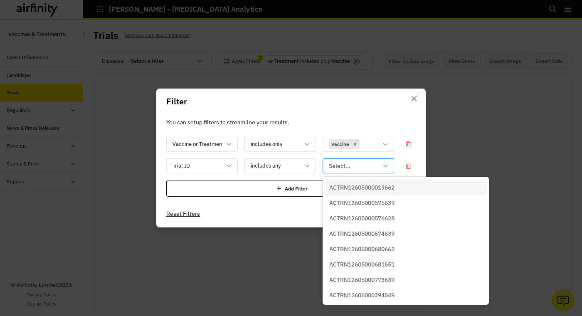
paste input "NCT05385471"
type input "NCT05385471"
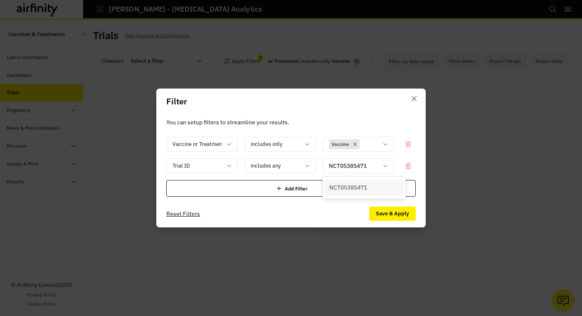
click at [378, 185] on div "NCT05385471" at bounding box center [364, 187] width 70 height 9
click at [376, 171] on div at bounding box center [377, 166] width 2 height 10
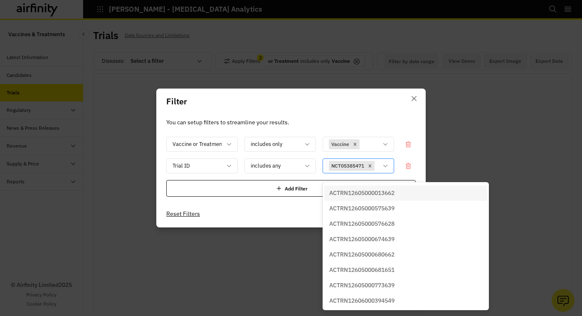
paste input "NCT05913973"
type input "NCT05913973"
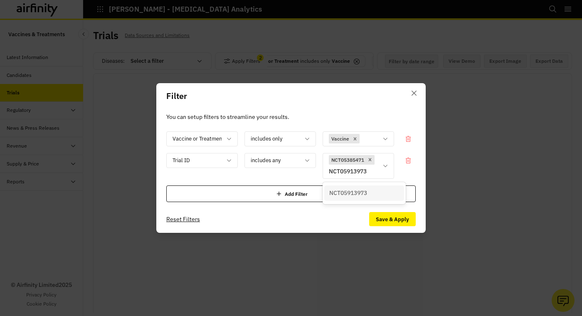
click at [360, 192] on p "NCT05913973" at bounding box center [348, 193] width 38 height 9
click at [376, 177] on div at bounding box center [377, 171] width 2 height 10
paste input "NCT05357560"
type input "NCT05357560"
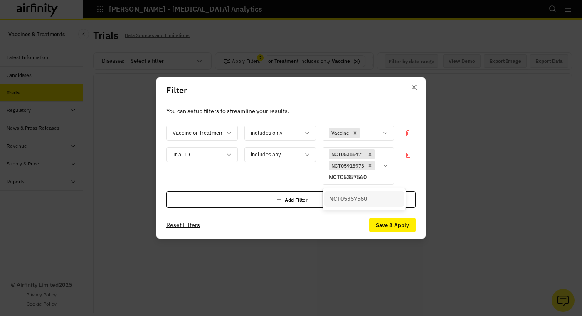
click at [363, 197] on p "NCT05357560" at bounding box center [348, 199] width 38 height 9
click at [370, 164] on icon "Remove [object Object]" at bounding box center [370, 165] width 3 height 3
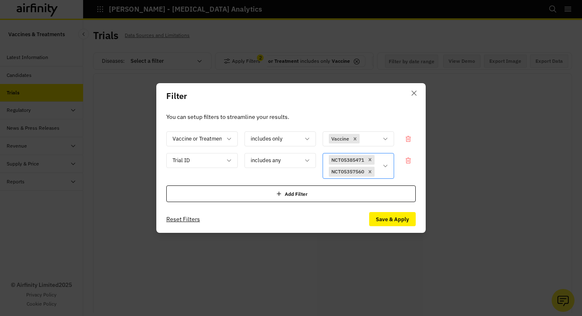
drag, startPoint x: 344, startPoint y: 180, endPoint x: 386, endPoint y: 165, distance: 45.4
click at [376, 177] on div at bounding box center [377, 171] width 2 height 10
click at [376, 175] on div at bounding box center [377, 171] width 2 height 10
paste input "NCT04201431"
type input "NCT04201431"
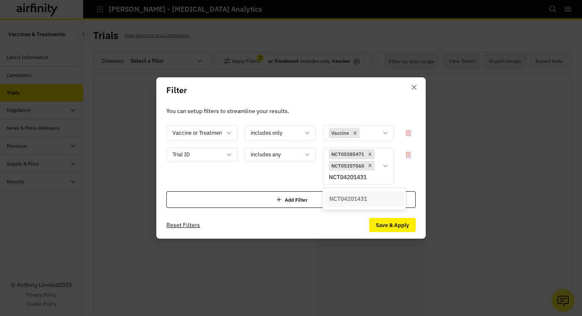
click at [353, 198] on p "NCT04201431" at bounding box center [348, 199] width 38 height 9
drag, startPoint x: 363, startPoint y: 180, endPoint x: 340, endPoint y: 191, distance: 25.1
click at [376, 180] on div at bounding box center [377, 177] width 2 height 10
click at [376, 183] on div at bounding box center [377, 177] width 2 height 10
paste input "NCT01669512"
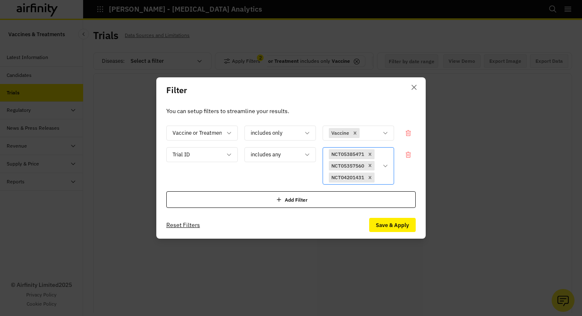
type input "NCT01669512"
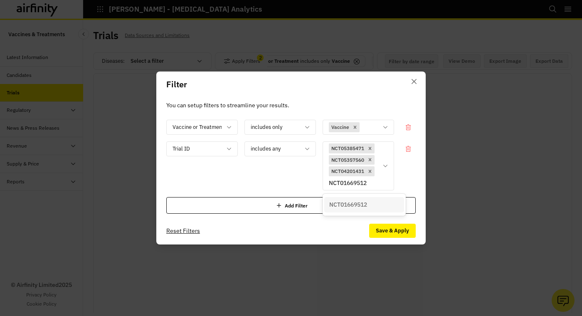
click at [360, 199] on div "NCT01669512" at bounding box center [364, 204] width 80 height 15
drag, startPoint x: 347, startPoint y: 191, endPoint x: 337, endPoint y: 188, distance: 10.9
click at [376, 188] on div at bounding box center [377, 183] width 2 height 10
click at [382, 190] on div "NCT05385471 NCT05357560 NCT04201431 NCT01669512" at bounding box center [352, 166] width 59 height 49
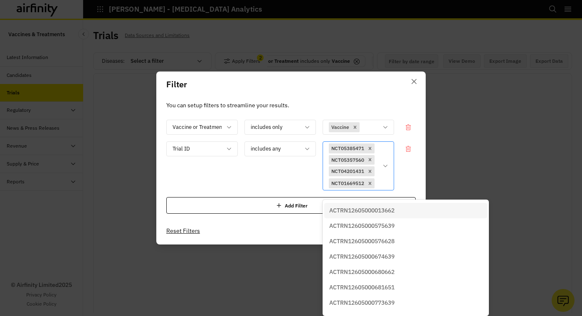
paste input "NCT05155579"
type input "NCT05155579"
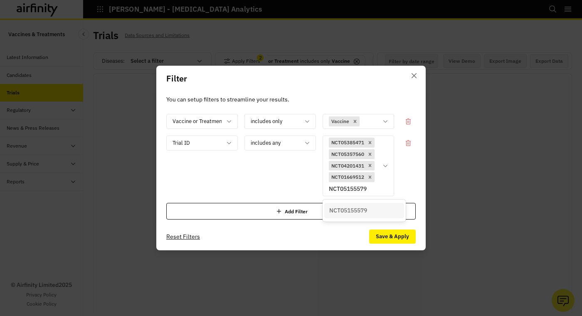
click at [351, 207] on p "NCT05155579" at bounding box center [348, 210] width 38 height 9
click at [551, 45] on div "Filter You can setup filters to streamline your results. Vaccine or Treatment i…" at bounding box center [291, 158] width 582 height 316
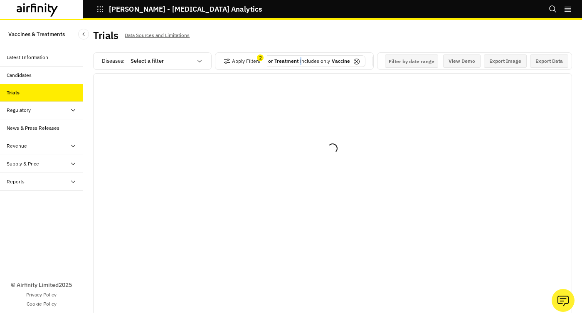
click at [300, 59] on p "includes only" at bounding box center [315, 60] width 30 height 7
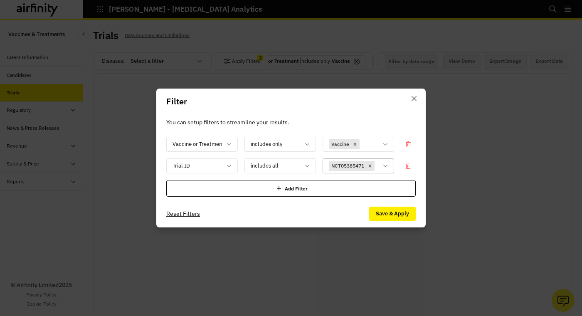
click at [376, 171] on div at bounding box center [377, 166] width 2 height 10
click at [536, 183] on div "Filter You can setup filters to streamline your results. Vaccine or Treatment i…" at bounding box center [291, 158] width 582 height 316
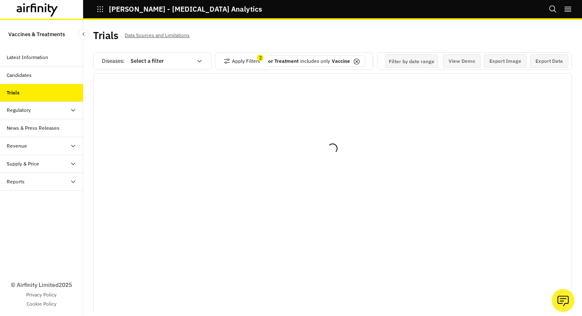
click at [324, 58] on p "includes only" at bounding box center [315, 60] width 30 height 7
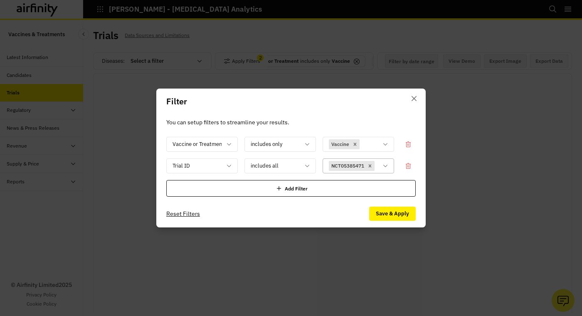
drag, startPoint x: 364, startPoint y: 167, endPoint x: 385, endPoint y: 169, distance: 20.9
click at [376, 167] on div at bounding box center [377, 166] width 2 height 10
click at [376, 170] on div at bounding box center [377, 166] width 2 height 10
click at [376, 171] on div at bounding box center [377, 166] width 2 height 10
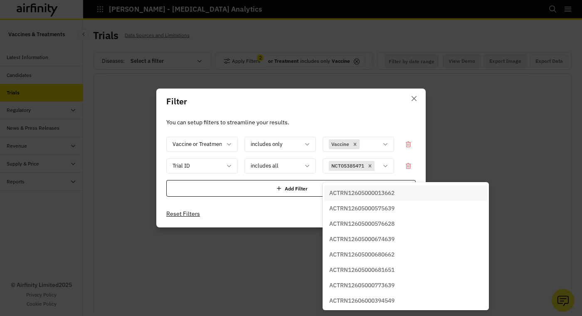
paste input "NCT06068530"
type input "NCT06068530"
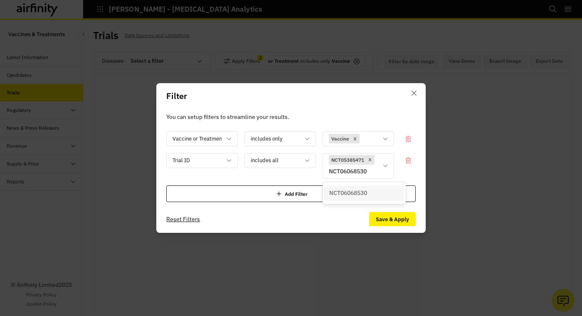
click at [361, 191] on p "NCT06068530" at bounding box center [348, 193] width 38 height 9
click at [376, 175] on div at bounding box center [377, 171] width 2 height 10
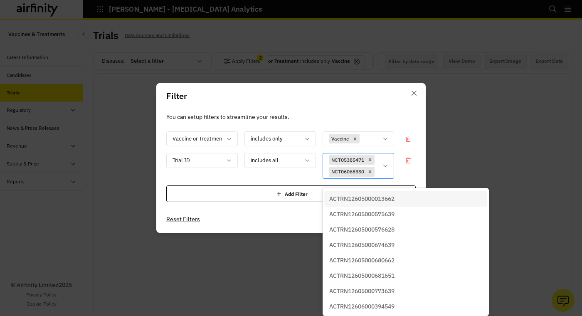
paste input "NCT06860178"
type input "NCT06860178"
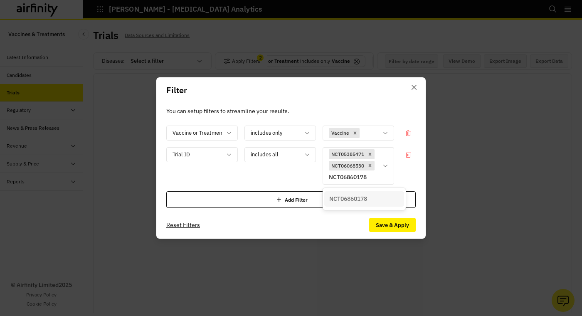
click at [357, 193] on div "NCT06860178" at bounding box center [364, 198] width 80 height 15
click at [376, 182] on div at bounding box center [377, 177] width 2 height 10
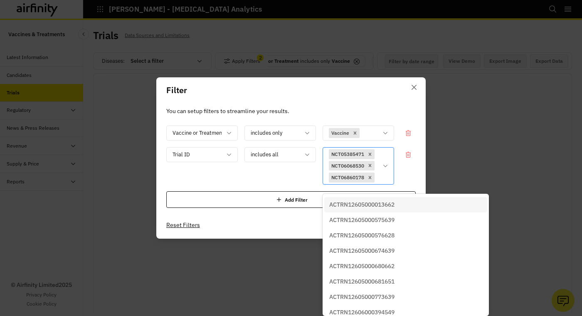
paste input "NCT06578572"
type input "NCT06578572"
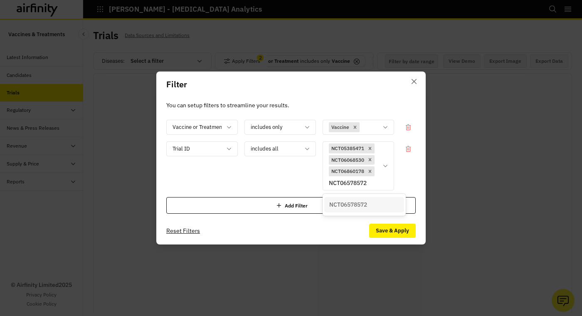
click at [358, 203] on p "NCT06578572" at bounding box center [348, 204] width 38 height 9
drag, startPoint x: 345, startPoint y: 187, endPoint x: 337, endPoint y: 189, distance: 8.5
click at [376, 187] on div at bounding box center [377, 183] width 2 height 10
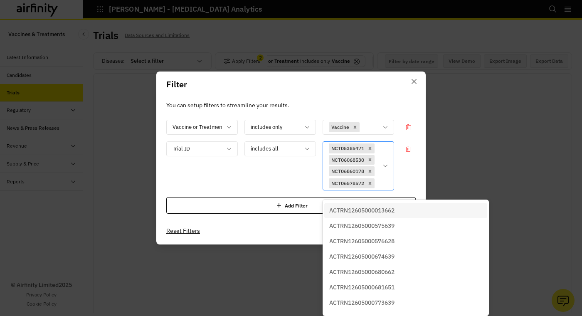
paste input "NCT06879327"
type input "NCT06879327"
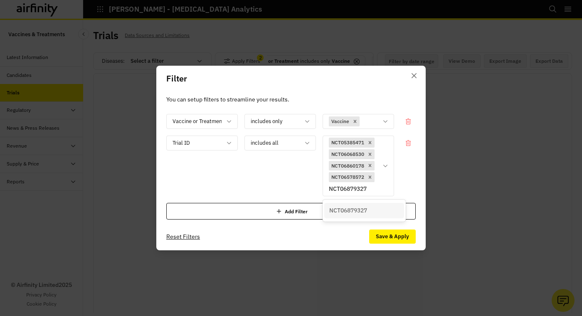
click at [351, 205] on div "NCT06879327" at bounding box center [364, 210] width 80 height 15
click at [303, 136] on div "includes all" at bounding box center [274, 143] width 59 height 14
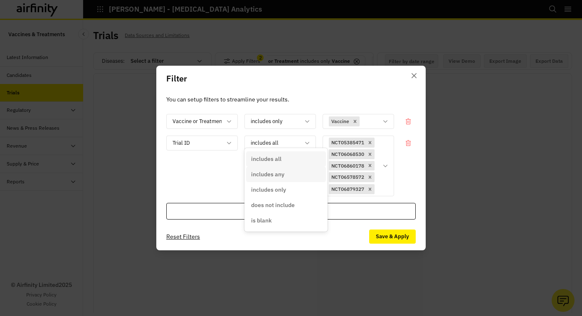
click at [292, 171] on div "includes any" at bounding box center [286, 174] width 70 height 9
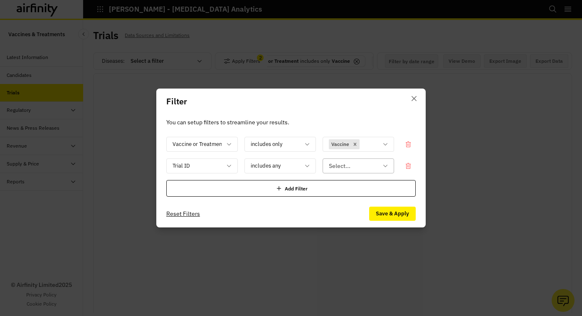
click at [351, 170] on div at bounding box center [353, 166] width 49 height 10
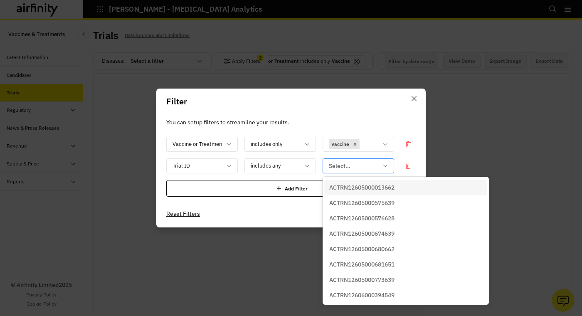
paste input "NCT06879327"
type input "NCT06879327"
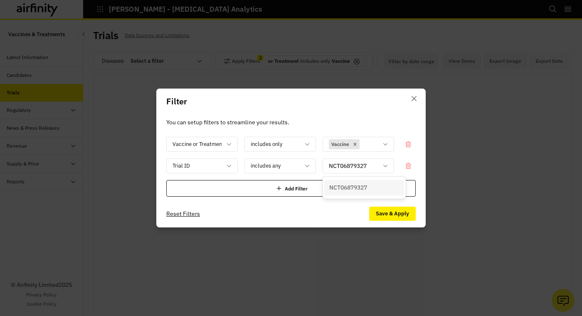
click at [358, 184] on p "NCT06879327" at bounding box center [348, 187] width 38 height 9
click at [376, 166] on div at bounding box center [377, 166] width 2 height 10
click at [376, 171] on div at bounding box center [377, 166] width 2 height 10
paste input "NCT06578572"
type input "NCT06578572"
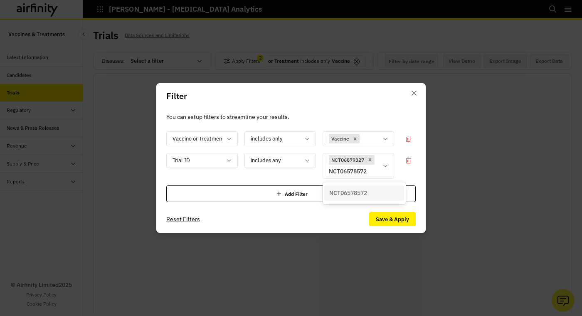
drag, startPoint x: 354, startPoint y: 195, endPoint x: 358, endPoint y: 195, distance: 4.6
click at [354, 195] on p "NCT06578572" at bounding box center [348, 193] width 38 height 9
click at [376, 177] on div at bounding box center [377, 171] width 2 height 10
paste input "NCT06860178"
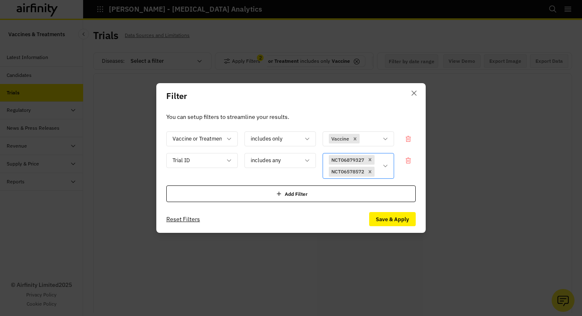
type input "NCT06860178"
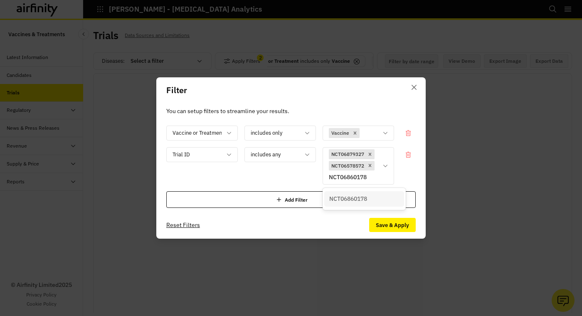
click at [348, 194] on div "NCT06860178" at bounding box center [364, 198] width 80 height 15
click at [376, 183] on div at bounding box center [377, 177] width 2 height 10
paste input "NCT06068530"
type input "NCT06068530"
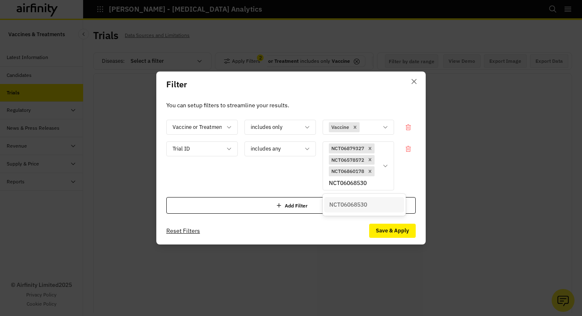
click at [353, 199] on div "NCT06068530" at bounding box center [364, 204] width 80 height 15
click at [376, 188] on div at bounding box center [377, 183] width 2 height 10
paste input "NCT03947190"
type input "NCT03947190"
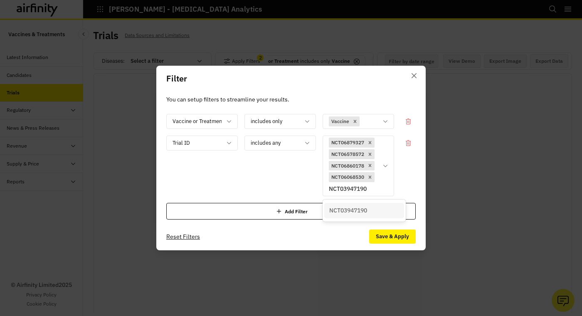
click at [353, 208] on p "NCT03947190" at bounding box center [348, 210] width 38 height 9
drag, startPoint x: 336, startPoint y: 194, endPoint x: 341, endPoint y: 196, distance: 5.6
click at [376, 194] on div at bounding box center [377, 189] width 2 height 10
paste input "NCT05978037"
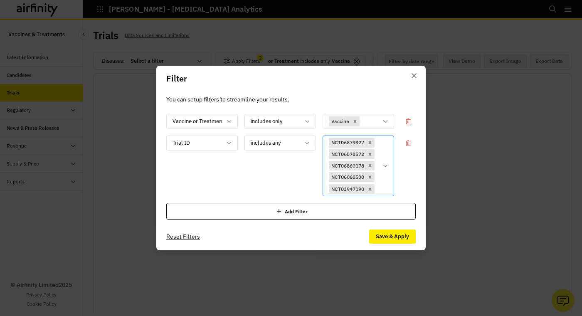
type input "NCT05978037"
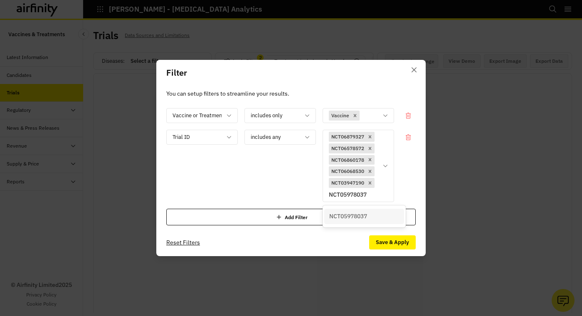
click at [346, 213] on p "NCT05978037" at bounding box center [348, 216] width 38 height 9
click at [376, 198] on div at bounding box center [377, 195] width 2 height 10
click at [376, 200] on div at bounding box center [377, 195] width 2 height 10
paste input "NCT03970993"
type input "NCT03970993"
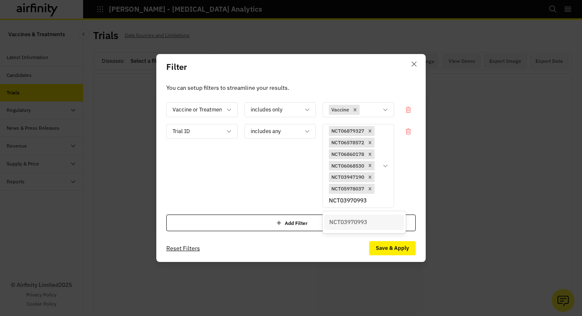
click at [349, 223] on p "NCT03970993" at bounding box center [348, 222] width 38 height 9
drag, startPoint x: 334, startPoint y: 203, endPoint x: 340, endPoint y: 205, distance: 6.1
click at [376, 203] on div at bounding box center [377, 200] width 2 height 10
click at [376, 205] on div at bounding box center [377, 200] width 2 height 10
paste input "NCT02905019"
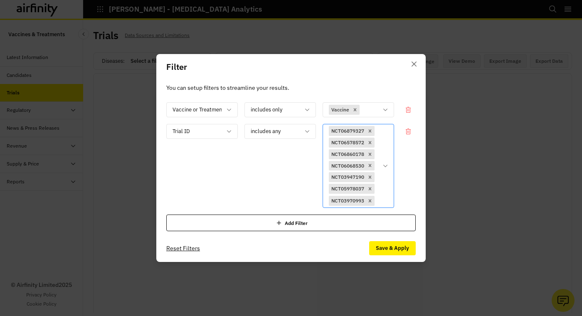
type input "NCT02905019"
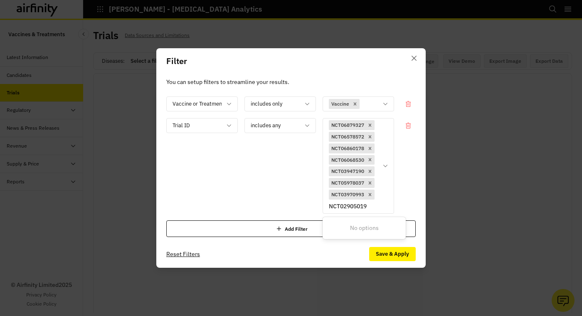
click at [358, 228] on div "No options" at bounding box center [364, 227] width 80 height 15
click at [368, 206] on input "NCT02905019" at bounding box center [348, 206] width 39 height 9
click at [353, 207] on input "NCT02905019" at bounding box center [348, 206] width 39 height 9
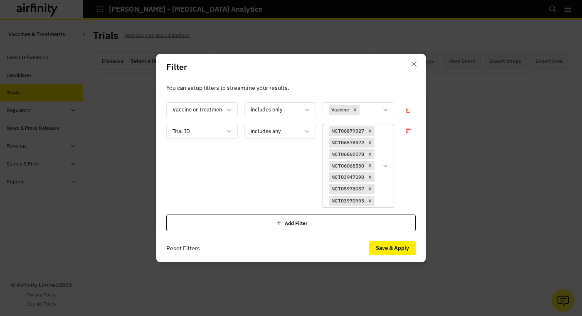
click at [376, 206] on div at bounding box center [377, 200] width 2 height 10
paste input "NCT06549257"
type input "NCT06549257"
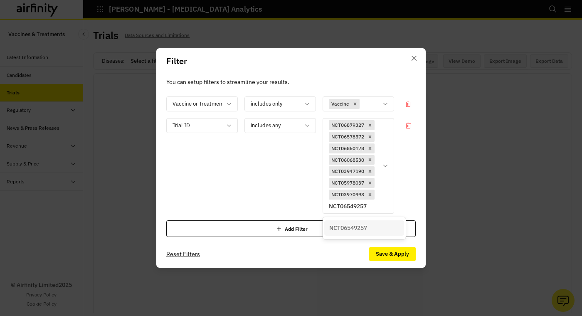
click at [352, 227] on p "NCT06549257" at bounding box center [348, 228] width 38 height 9
click at [376, 211] on div at bounding box center [377, 206] width 2 height 10
paste input "NCT06141057"
type input "NCT06141057"
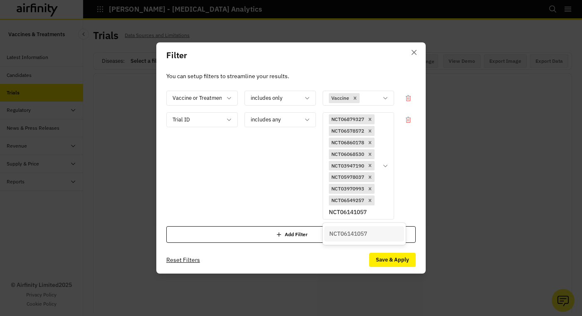
click at [352, 233] on p "NCT06141057" at bounding box center [348, 234] width 38 height 9
drag, startPoint x: 342, startPoint y: 222, endPoint x: 343, endPoint y: 216, distance: 5.5
click at [376, 218] on div at bounding box center [377, 212] width 2 height 10
click at [376, 216] on div at bounding box center [377, 212] width 2 height 10
paste input "NCT06507605"
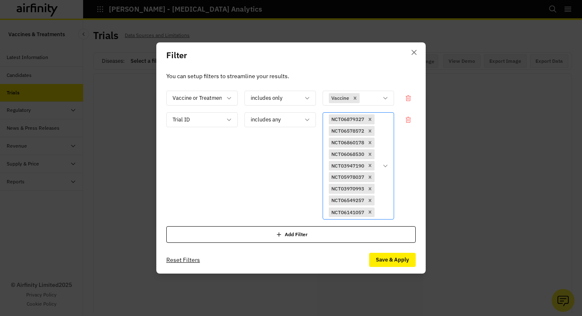
type input "NCT06507605"
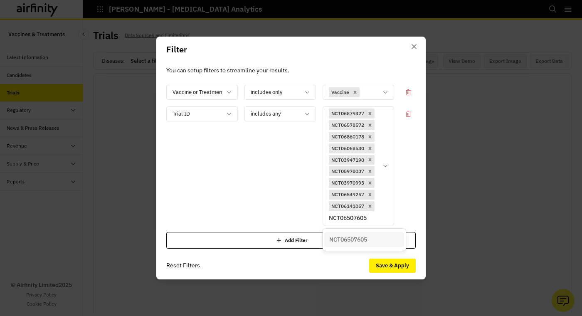
click at [347, 241] on p "NCT06507605" at bounding box center [348, 239] width 38 height 9
drag, startPoint x: 354, startPoint y: 222, endPoint x: 341, endPoint y: 224, distance: 13.1
click at [376, 222] on div at bounding box center [377, 218] width 2 height 10
click at [376, 223] on div at bounding box center [377, 218] width 2 height 10
paste input "NCT05357560"
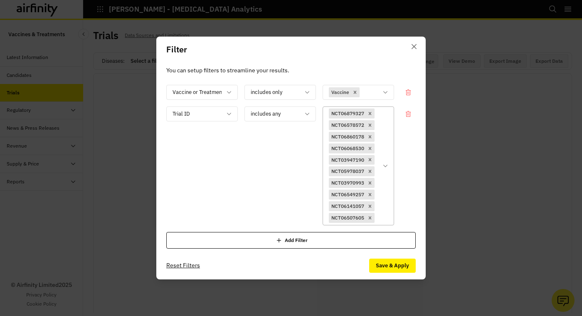
type input "NCT05357560"
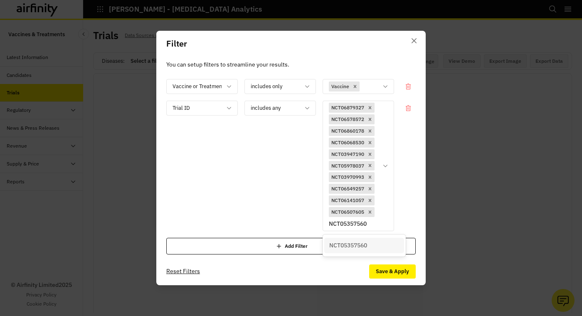
click at [348, 241] on p "NCT05357560" at bounding box center [348, 245] width 38 height 9
click at [376, 229] on div at bounding box center [377, 224] width 2 height 10
click at [376, 228] on div at bounding box center [377, 224] width 2 height 10
paste input "NCT05385471"
type input "NCT05385471"
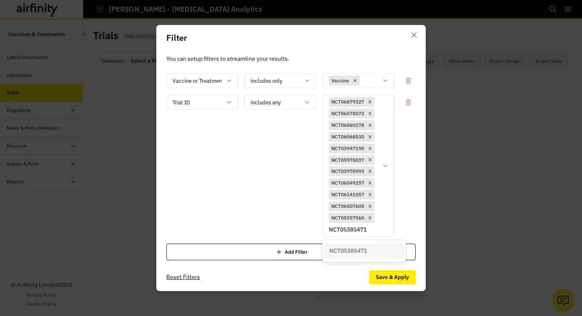
click at [351, 250] on p "NCT05385471" at bounding box center [348, 251] width 38 height 9
click at [379, 279] on button "Save & Apply" at bounding box center [392, 277] width 47 height 14
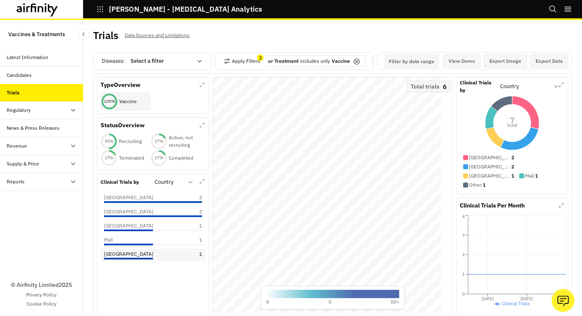
scroll to position [1, 0]
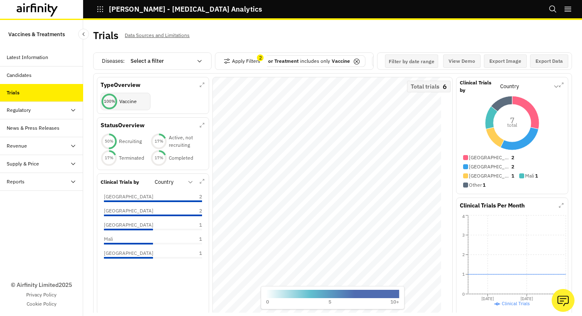
click at [93, 284] on div "Type Overview 100 % Vaccine Status Overview 50 % Recruiting 17 % Active, not re…" at bounding box center [332, 195] width 479 height 245
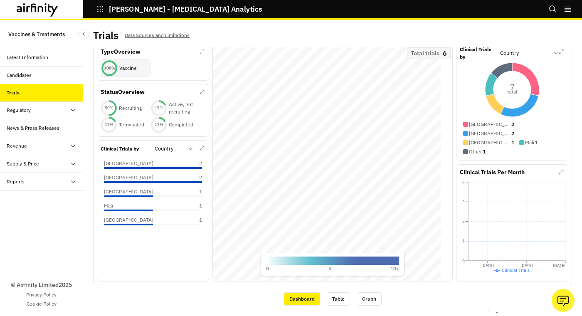
scroll to position [0, 0]
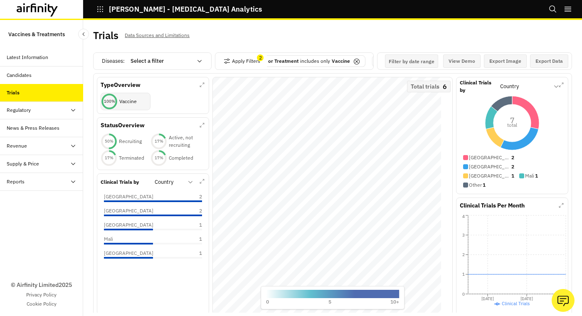
click at [280, 60] on p "Vaccine or Treatment" at bounding box center [274, 60] width 50 height 7
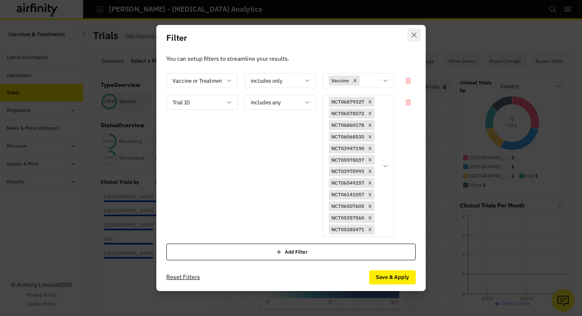
click at [412, 32] on icon "Close" at bounding box center [414, 34] width 5 height 5
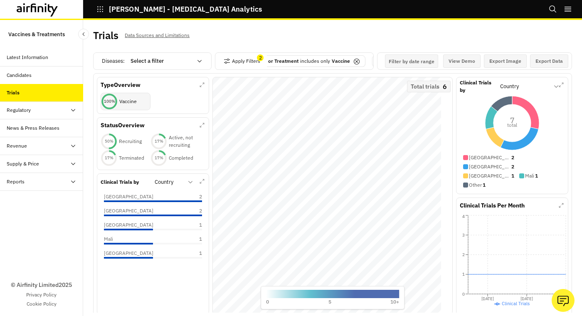
click at [282, 60] on p "Vaccine or Treatment" at bounding box center [274, 60] width 50 height 7
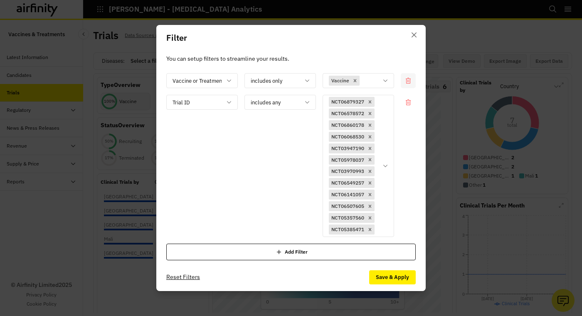
click at [407, 77] on icon at bounding box center [408, 80] width 7 height 7
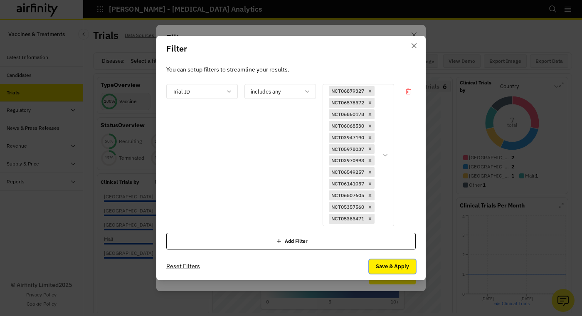
click at [398, 274] on button "Save & Apply" at bounding box center [392, 267] width 47 height 14
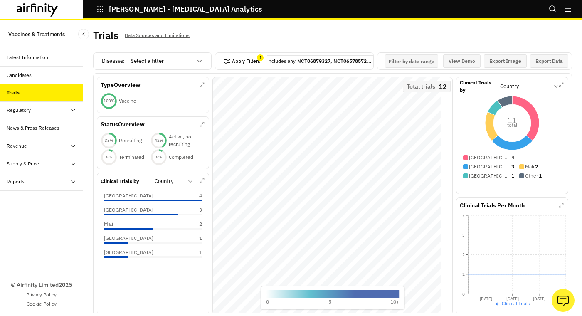
click at [233, 68] on button "Apply Filters" at bounding box center [242, 60] width 37 height 13
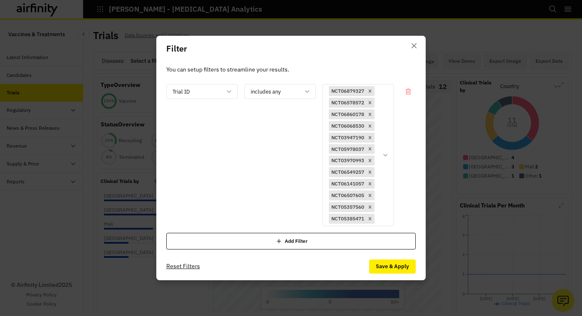
click at [249, 245] on div "Add Filter" at bounding box center [291, 241] width 250 height 17
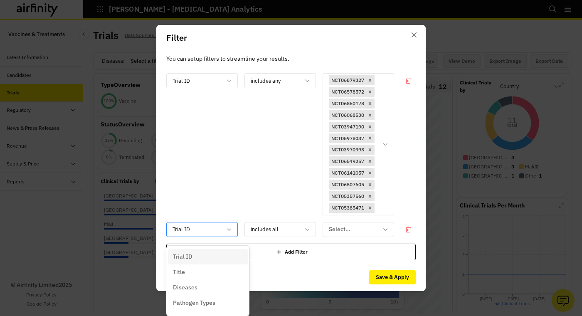
click at [204, 235] on div at bounding box center [197, 229] width 49 height 10
click at [222, 290] on p "Vaccine or Treatment" at bounding box center [201, 289] width 57 height 9
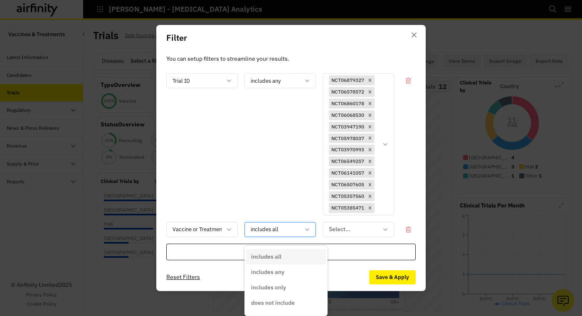
click at [270, 235] on div at bounding box center [275, 229] width 49 height 10
click at [299, 272] on div "includes any" at bounding box center [286, 272] width 70 height 9
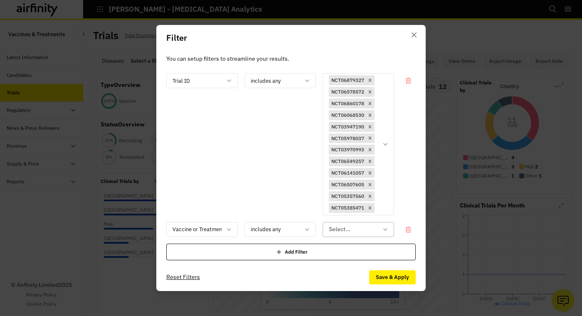
click at [351, 235] on div at bounding box center [353, 229] width 49 height 10
click at [349, 270] on p "Vaccine" at bounding box center [339, 272] width 21 height 9
click at [403, 284] on button "Save & Apply" at bounding box center [392, 277] width 47 height 14
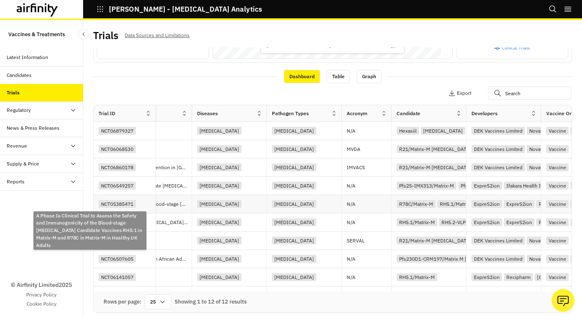
scroll to position [260, 0]
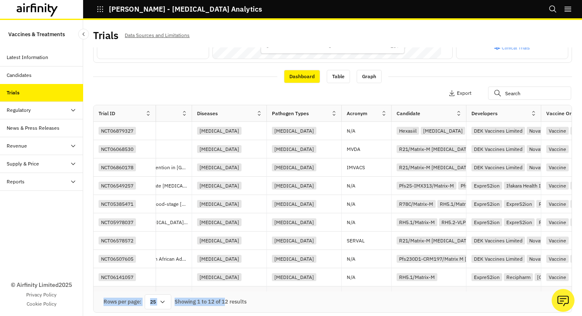
drag, startPoint x: 223, startPoint y: 291, endPoint x: 181, endPoint y: 288, distance: 42.1
click at [182, 289] on div "Trial ID Title Diseases Pathogen Types Acronym Candidate Developers Vaccine or …" at bounding box center [333, 208] width 478 height 207
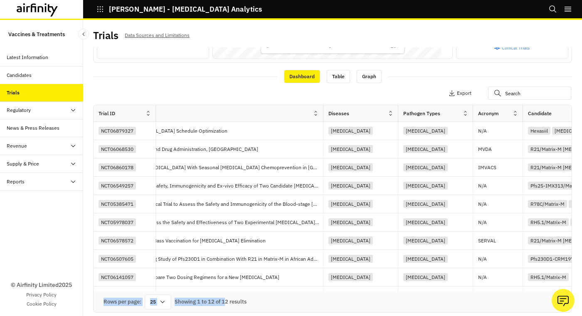
scroll to position [0, 0]
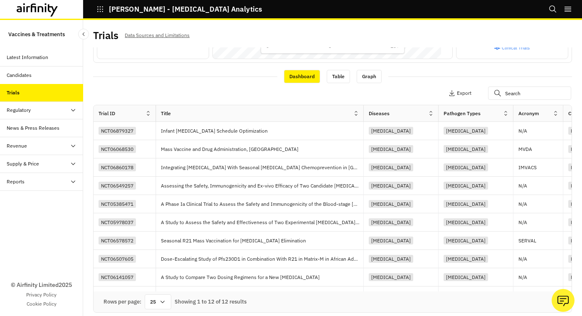
click at [196, 86] on div "Apply Filters 2 Columns Export" at bounding box center [332, 94] width 479 height 22
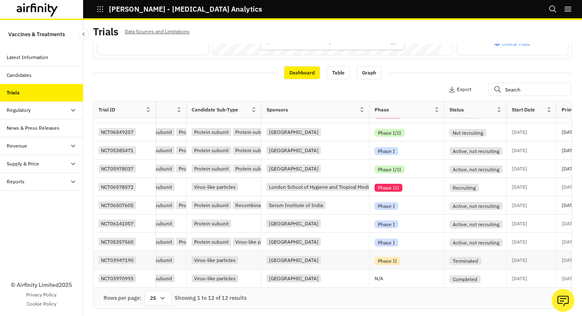
scroll to position [5, 0]
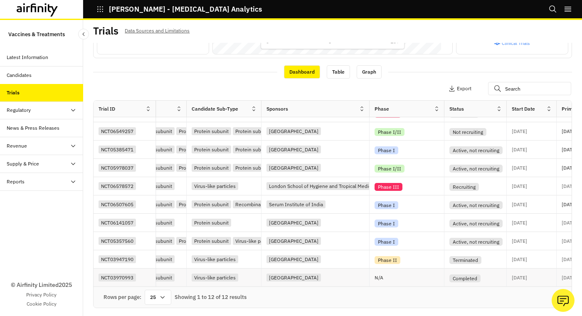
click at [359, 276] on div "[GEOGRAPHIC_DATA]" at bounding box center [318, 277] width 103 height 11
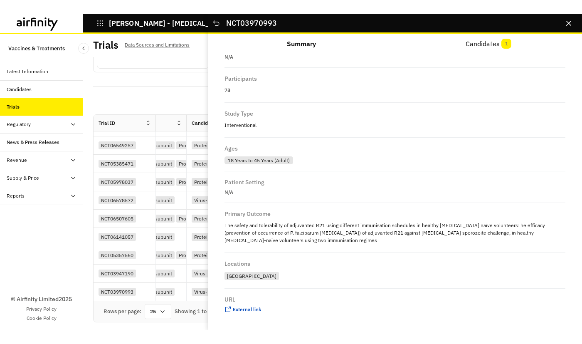
scroll to position [615, 0]
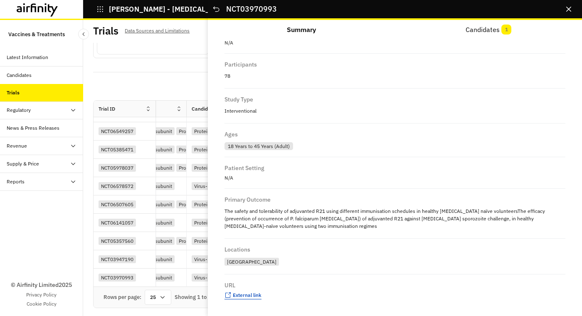
click at [256, 295] on span "External link" at bounding box center [247, 295] width 29 height 6
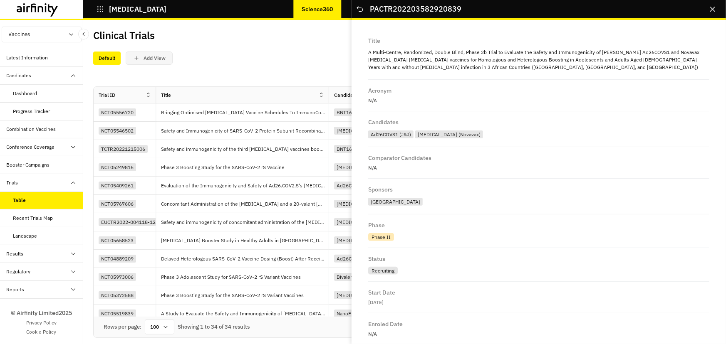
scroll to position [410, 0]
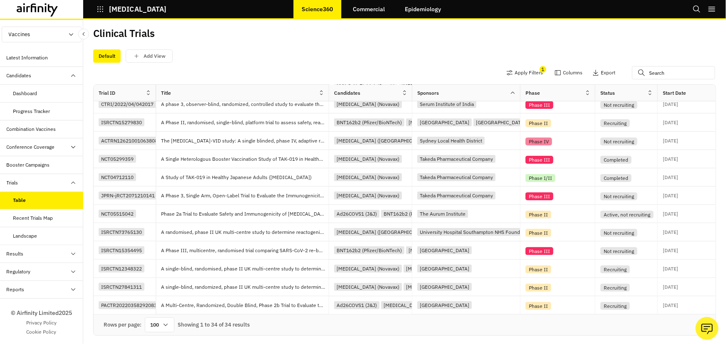
click at [274, 36] on div "Clinical Trials" at bounding box center [248, 36] width 311 height 17
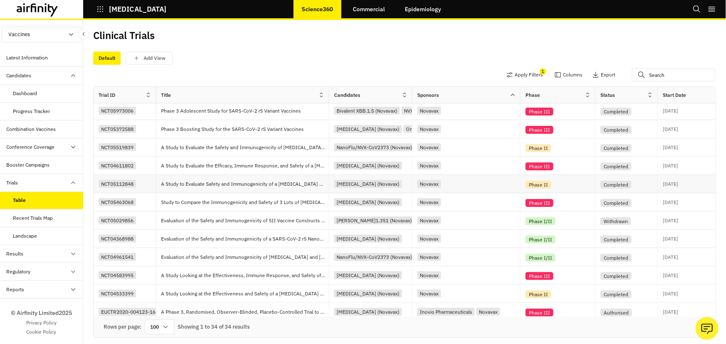
scroll to position [0, 0]
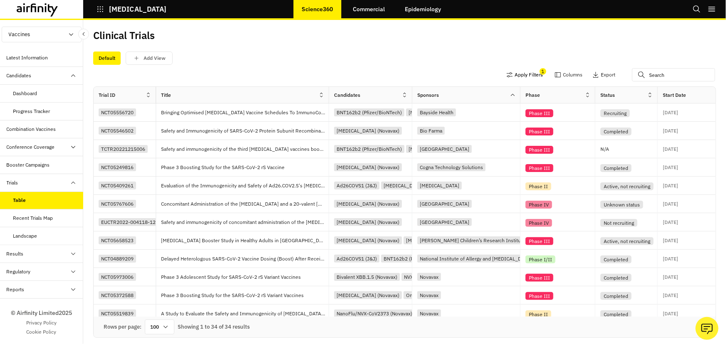
click at [512, 75] on button "Apply Filters" at bounding box center [524, 74] width 37 height 13
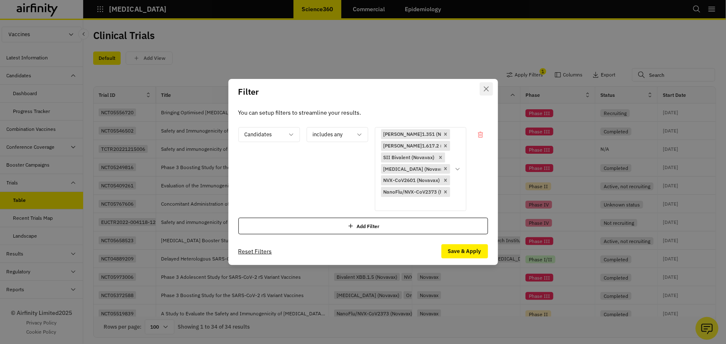
click at [488, 87] on icon "Close" at bounding box center [485, 89] width 5 height 5
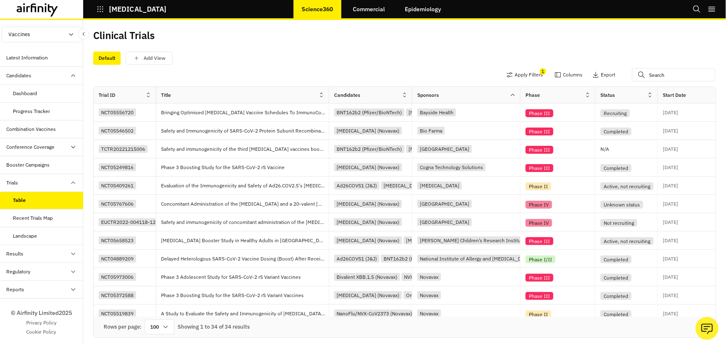
click at [429, 64] on div "Default Add View" at bounding box center [404, 58] width 623 height 13
click at [512, 75] on button "Apply Filters" at bounding box center [524, 74] width 37 height 13
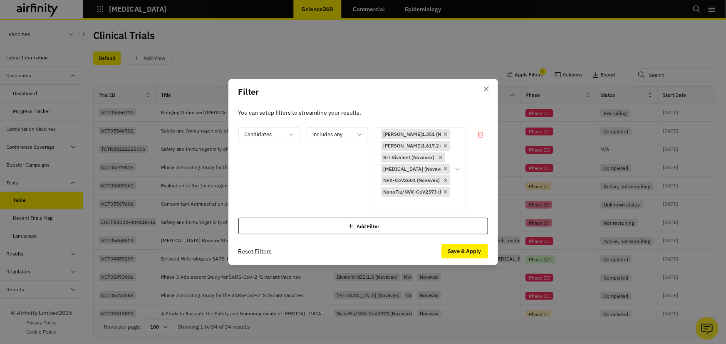
click at [410, 57] on div "Filter You can setup filters to streamline your results. Candidates includes an…" at bounding box center [363, 172] width 726 height 344
